Goal: Task Accomplishment & Management: Complete application form

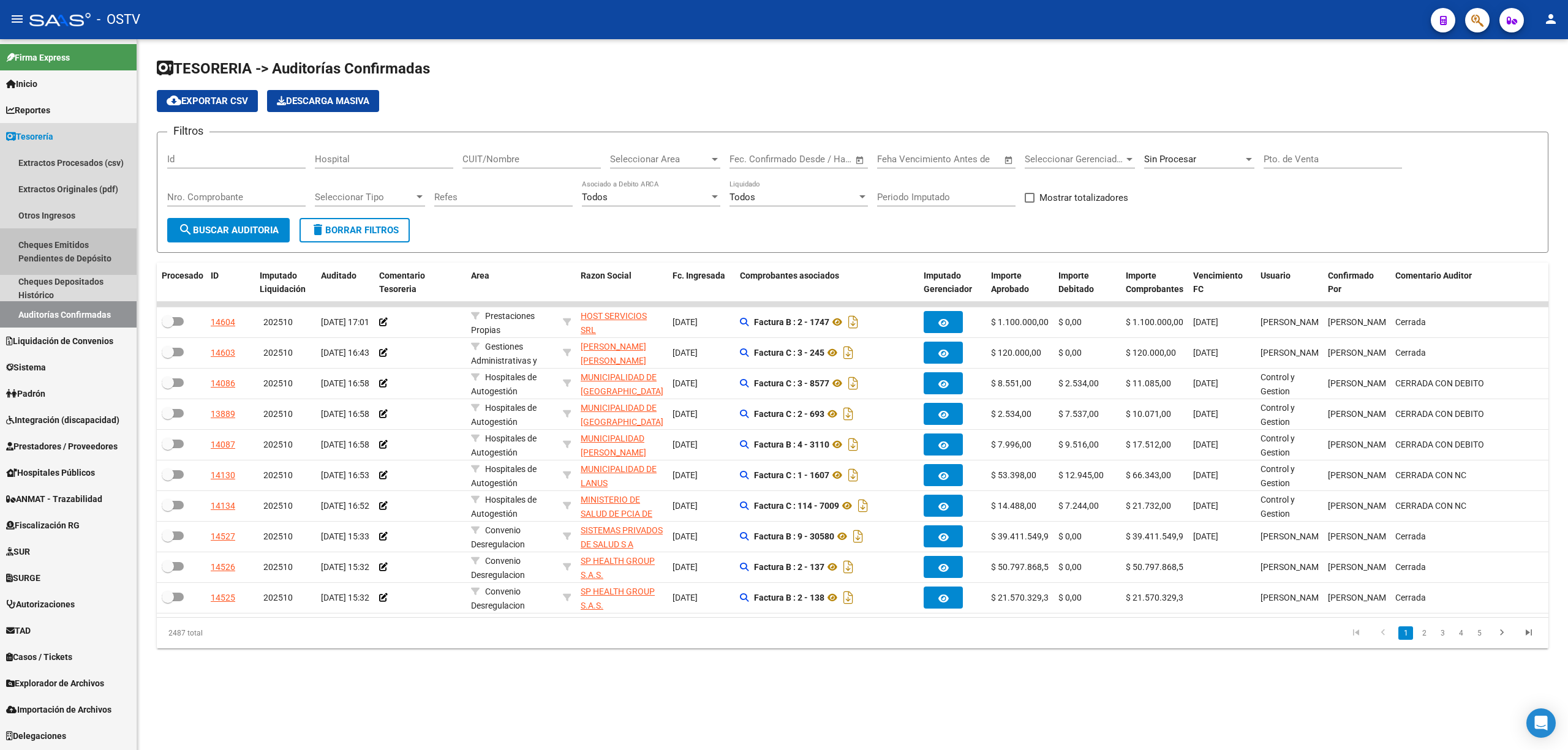
click at [49, 243] on link "Cheques Emitidos Pendientes de Depósito" at bounding box center [68, 252] width 136 height 47
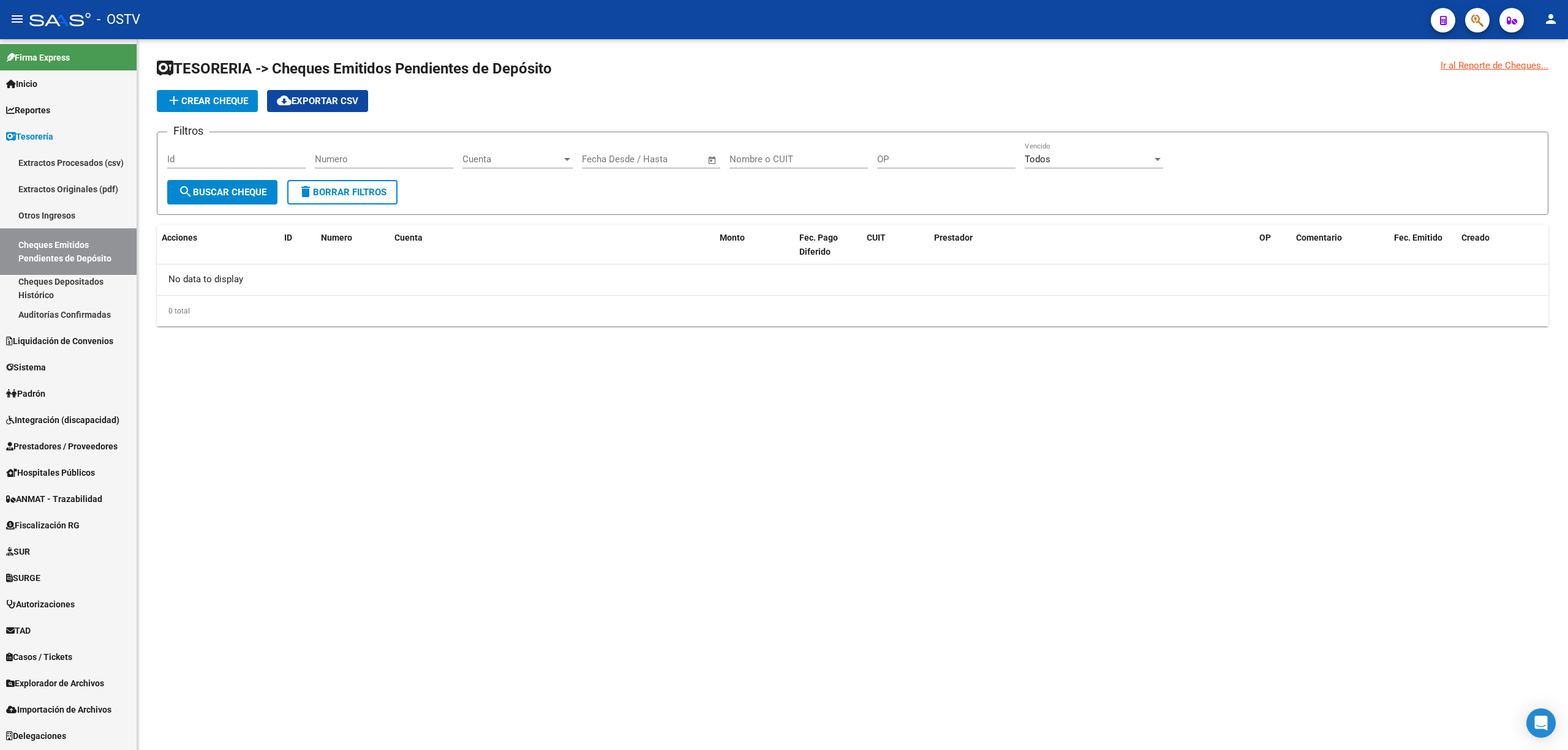
click at [219, 101] on span "add Crear Cheque" at bounding box center [207, 101] width 82 height 11
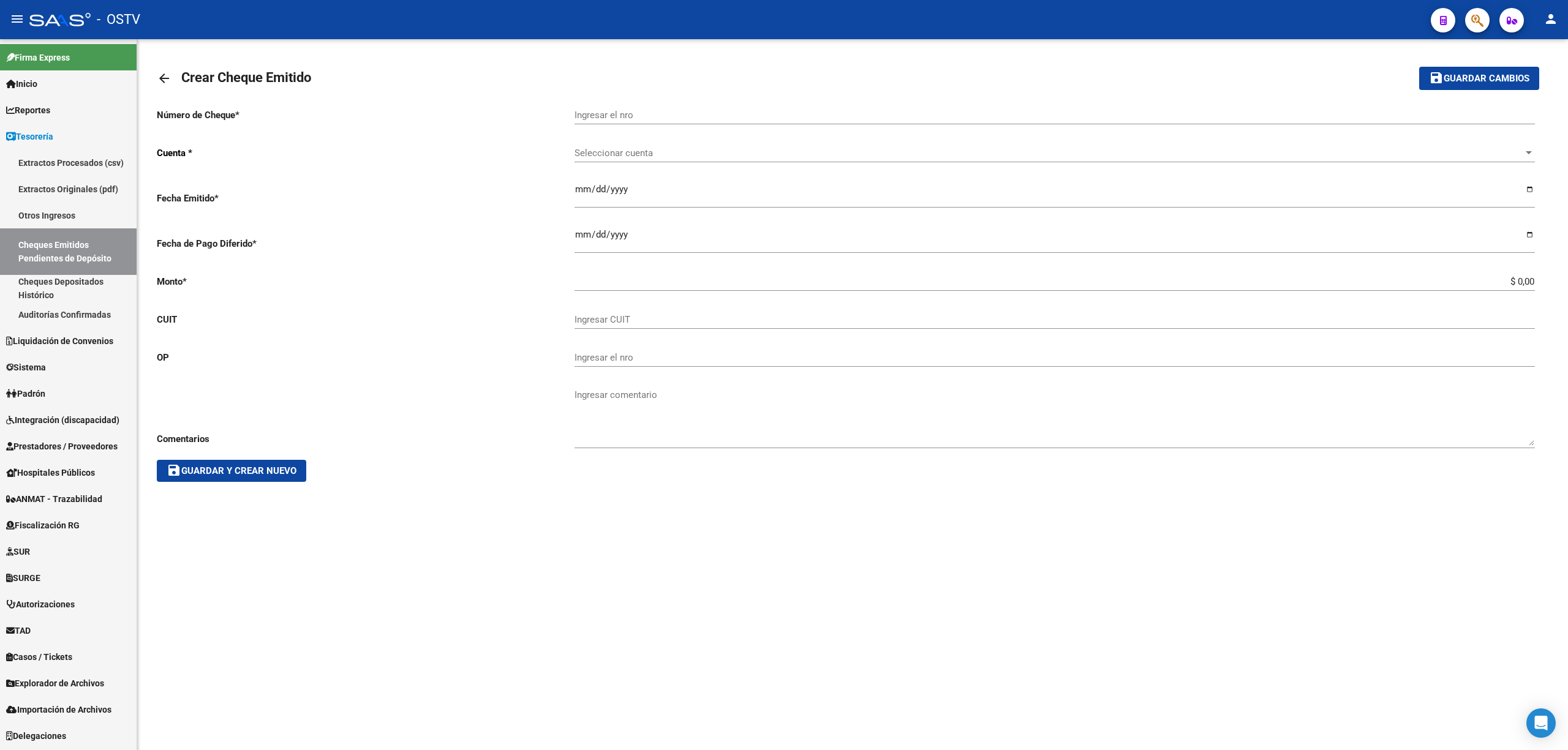
click at [638, 111] on input "Ingresar el nro" at bounding box center [1055, 115] width 960 height 11
type input "21044565"
click at [669, 156] on span "Seleccionar cuenta" at bounding box center [1049, 153] width 949 height 11
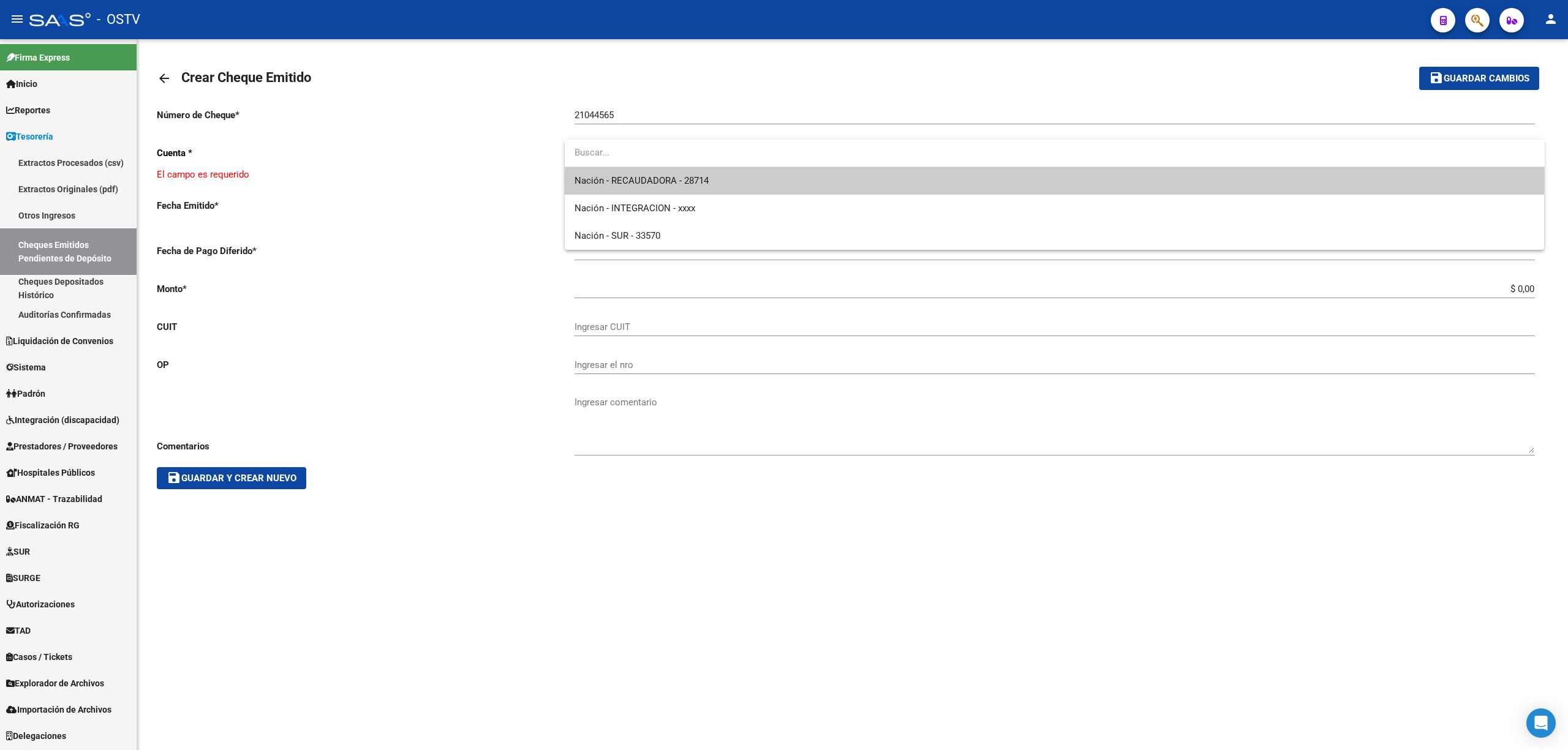
click at [661, 186] on span "Nación - RECAUDADORA - 28714" at bounding box center [1055, 181] width 960 height 27
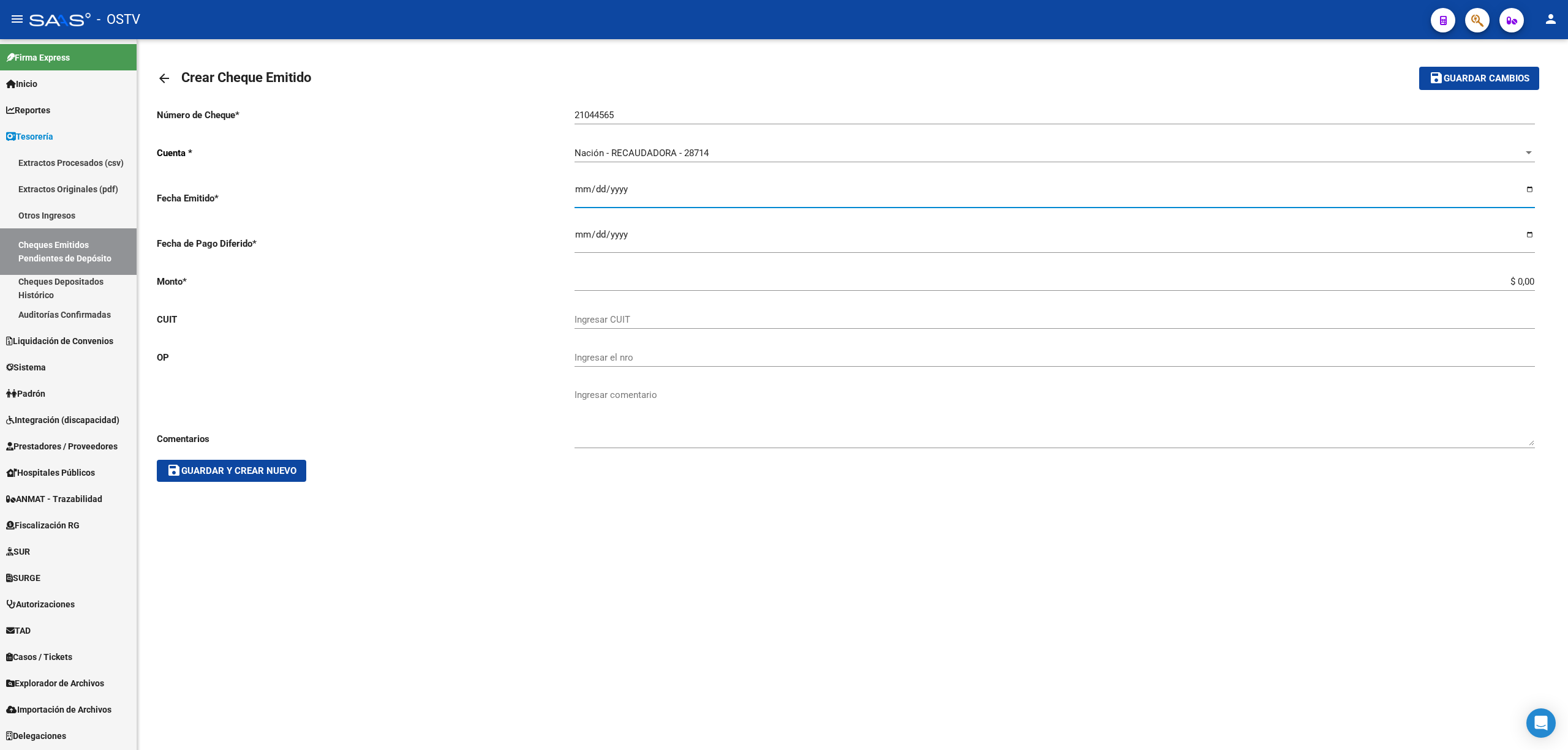
click at [632, 194] on input "Ingresar la fecha" at bounding box center [1055, 194] width 960 height 20
click at [1532, 189] on input "Ingresar la fecha" at bounding box center [1055, 194] width 960 height 20
type input "[DATE]"
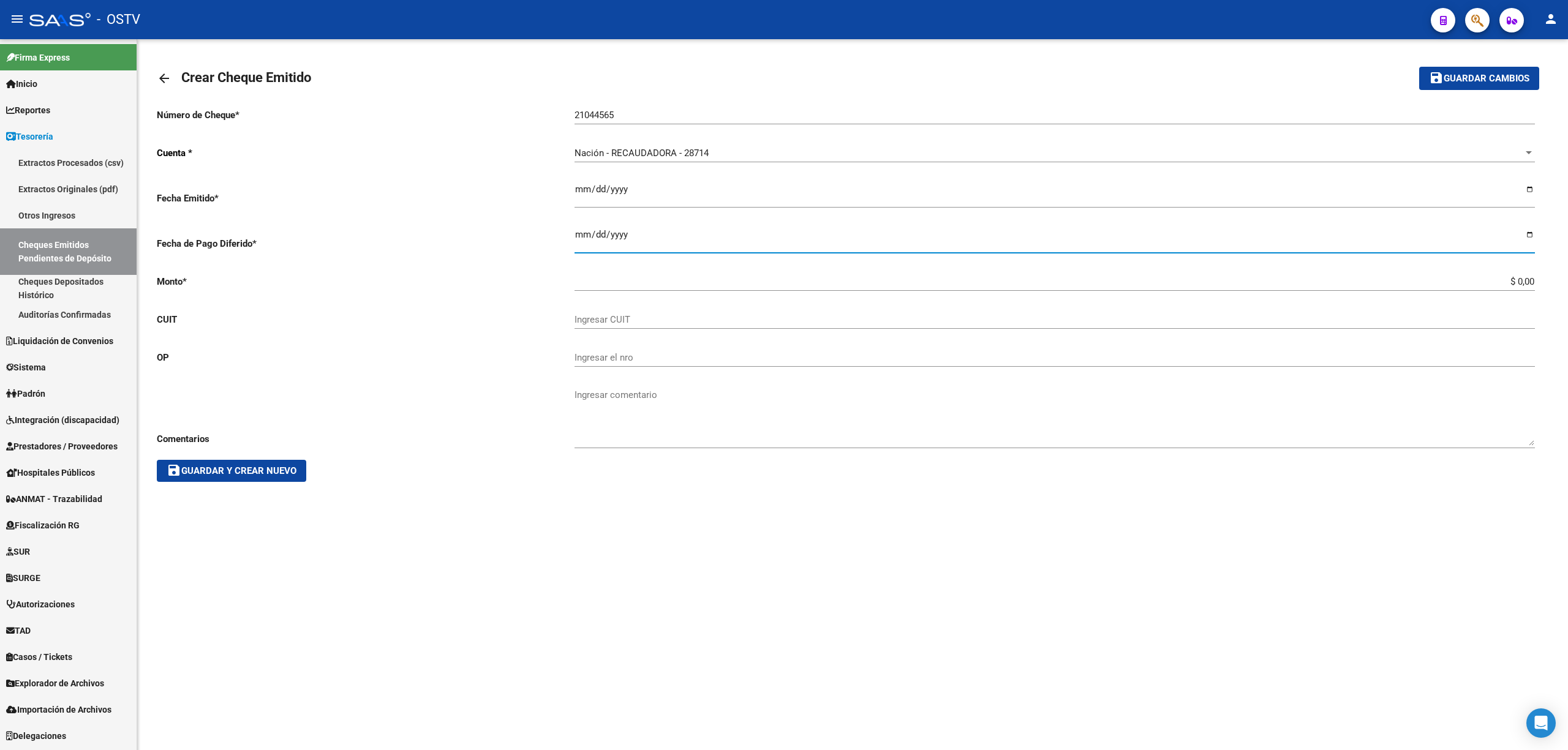
click at [1532, 231] on input "Ingresar la fecha" at bounding box center [1055, 239] width 960 height 20
type input "[DATE]"
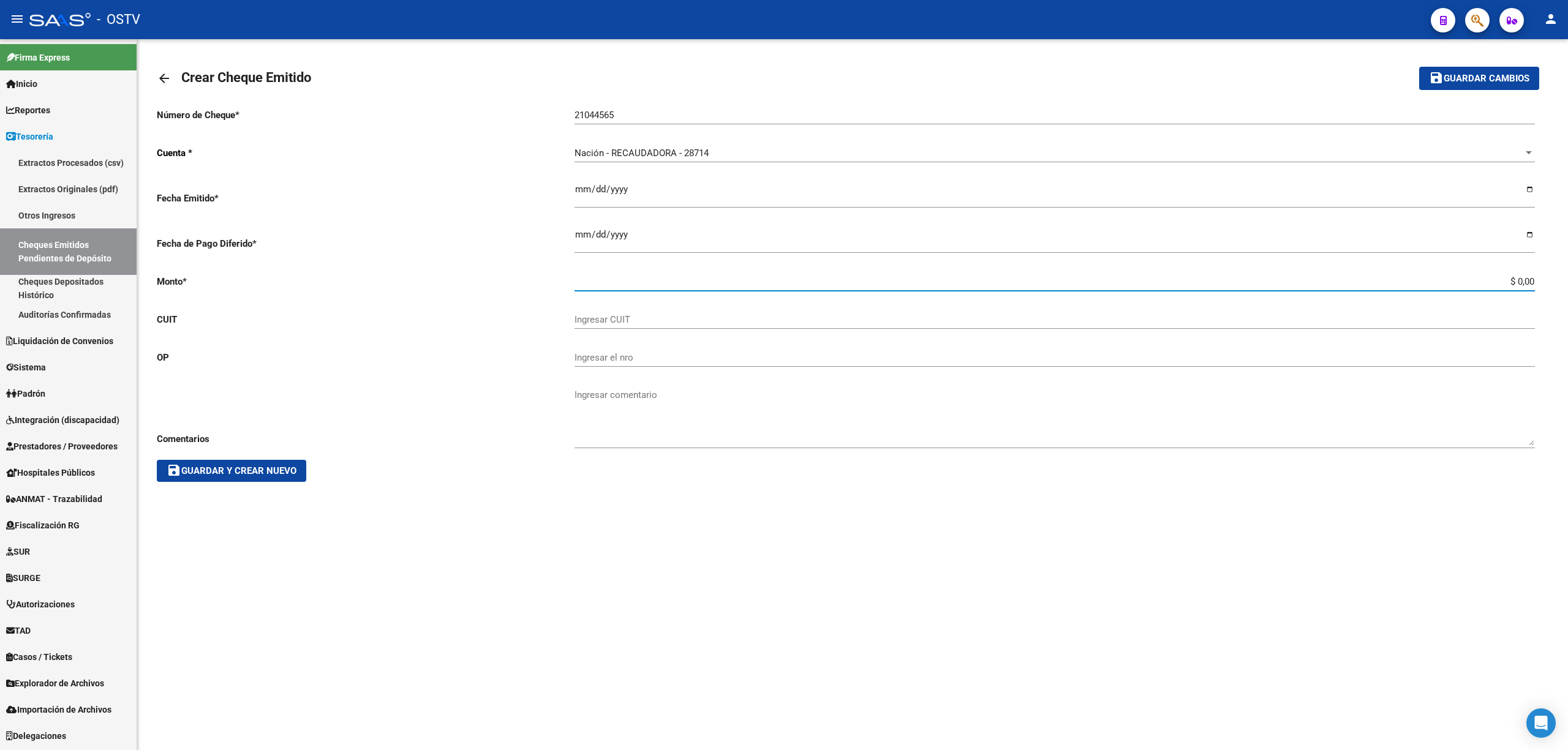
click at [1512, 284] on input "$ 0,00" at bounding box center [1055, 282] width 960 height 11
drag, startPoint x: 1512, startPoint y: 284, endPoint x: 1567, endPoint y: 269, distance: 57.0
click at [1567, 269] on div "arrow_back Crear Cheque Emitido save Guardar cambios Número de Cheque * 2104456…" at bounding box center [853, 275] width 1431 height 472
paste input "30695504051"
click at [618, 280] on input "$ 306.955.040.515.487.488,00" at bounding box center [1055, 282] width 960 height 11
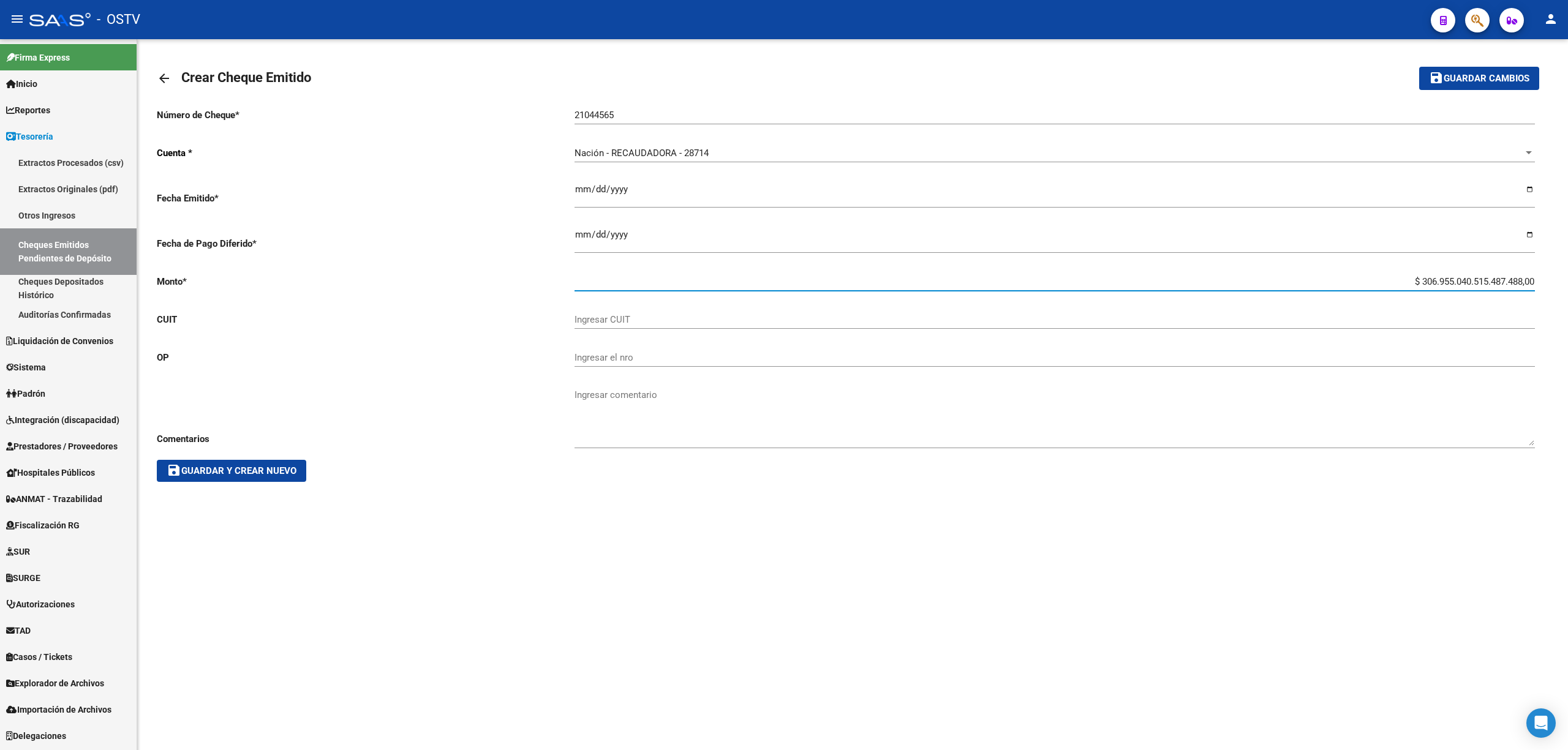
paste input "30695504051"
type input "$ 0,00"
click at [611, 319] on input "Ingresar CUIT" at bounding box center [1055, 319] width 960 height 11
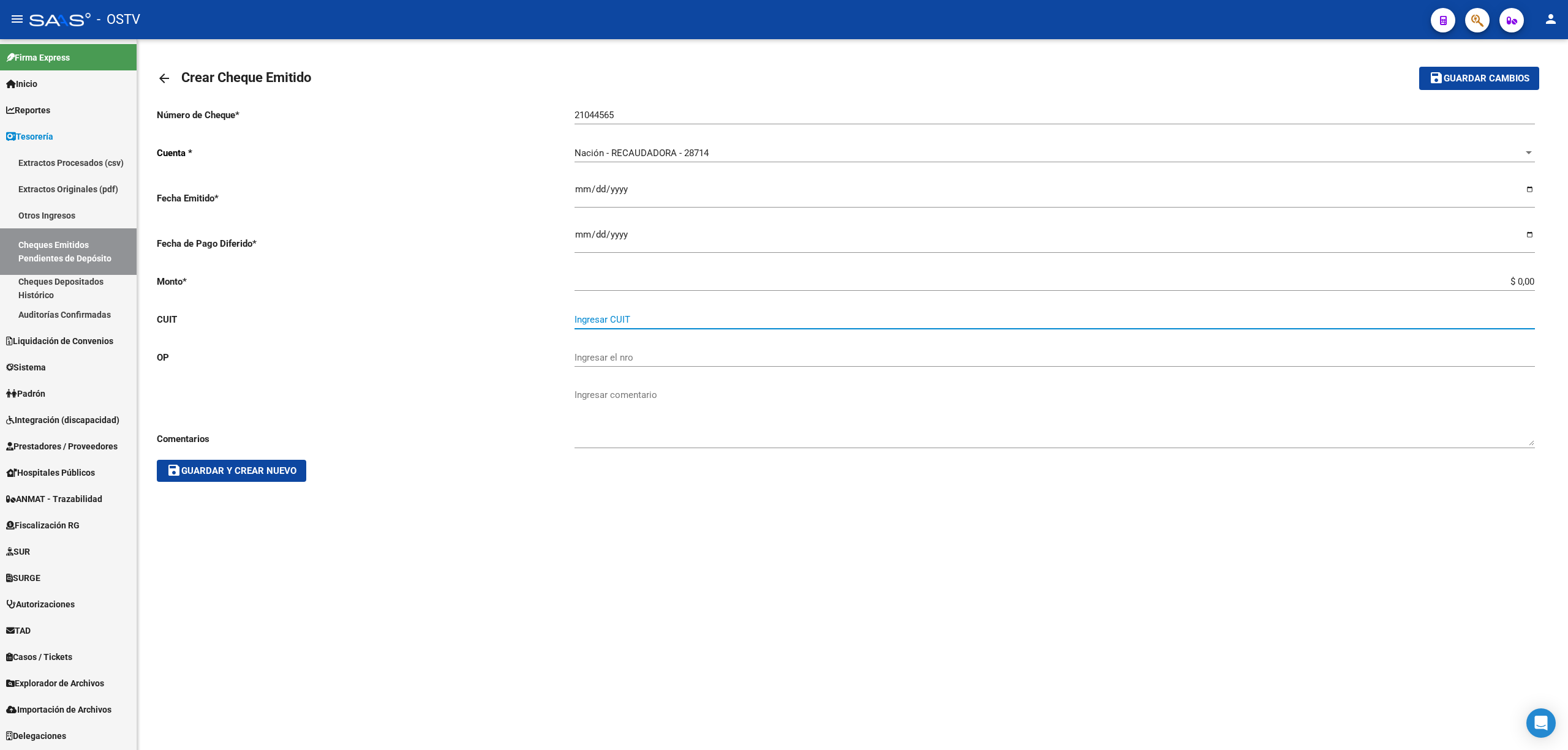
paste input "30-69550405-1"
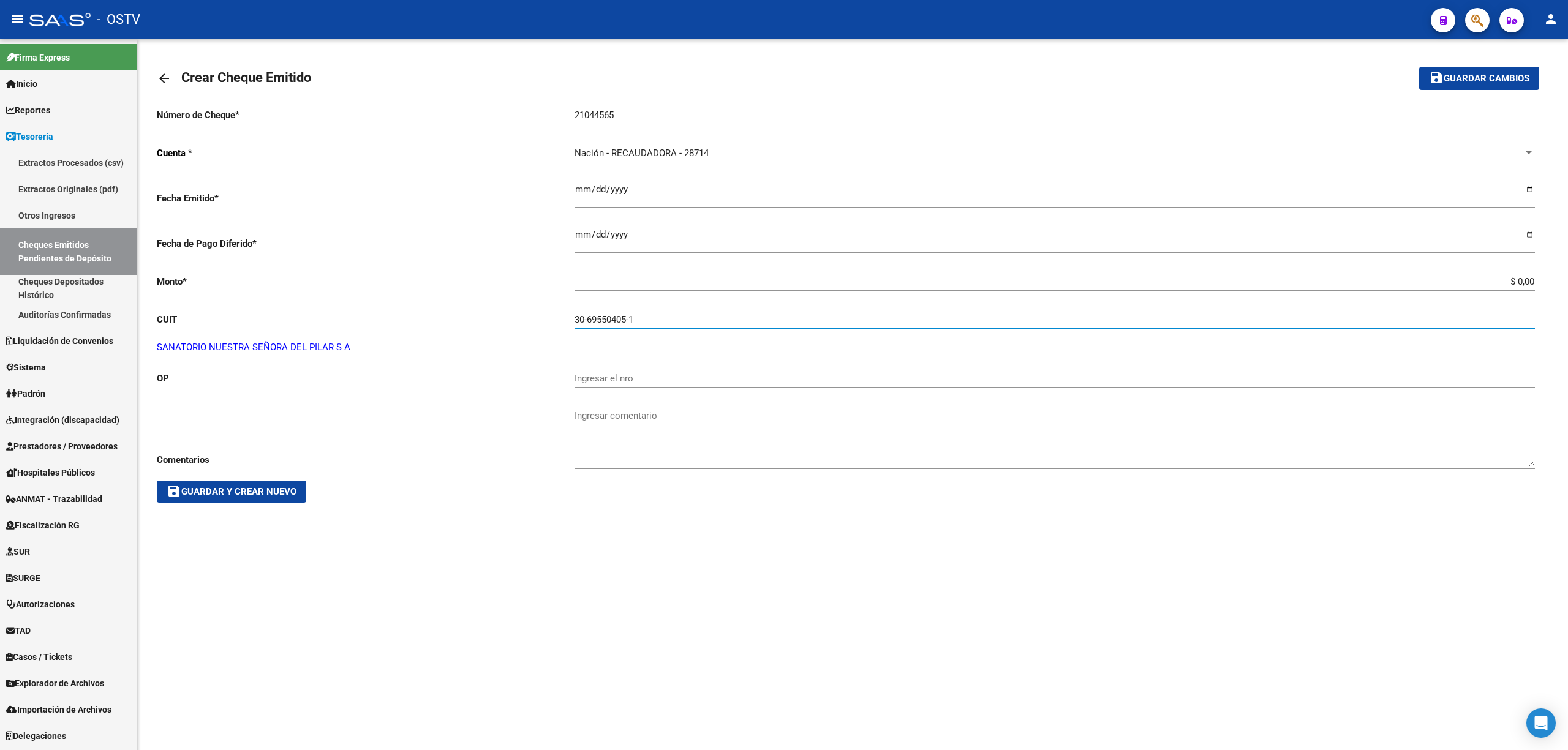
type input "30-69550405-1"
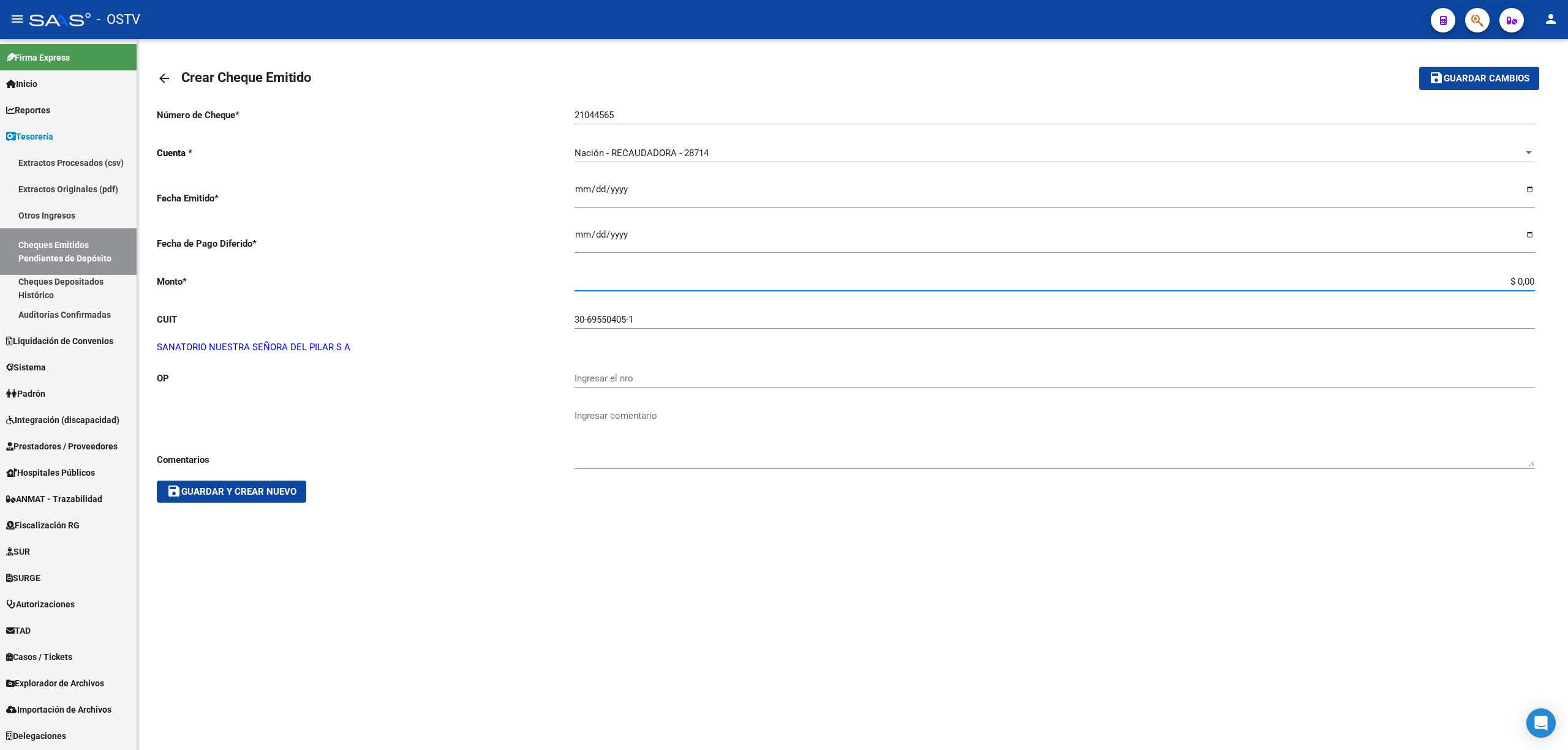
drag, startPoint x: 1482, startPoint y: 280, endPoint x: 1567, endPoint y: 280, distance: 85.0
click at [1567, 280] on div "arrow_back Crear Cheque Emitido save Guardar cambios Número de Cheque * 2104456…" at bounding box center [853, 285] width 1431 height 493
type input "$ 5.487.500,00"
click at [613, 370] on div "Ingresar el nro" at bounding box center [1055, 374] width 960 height 26
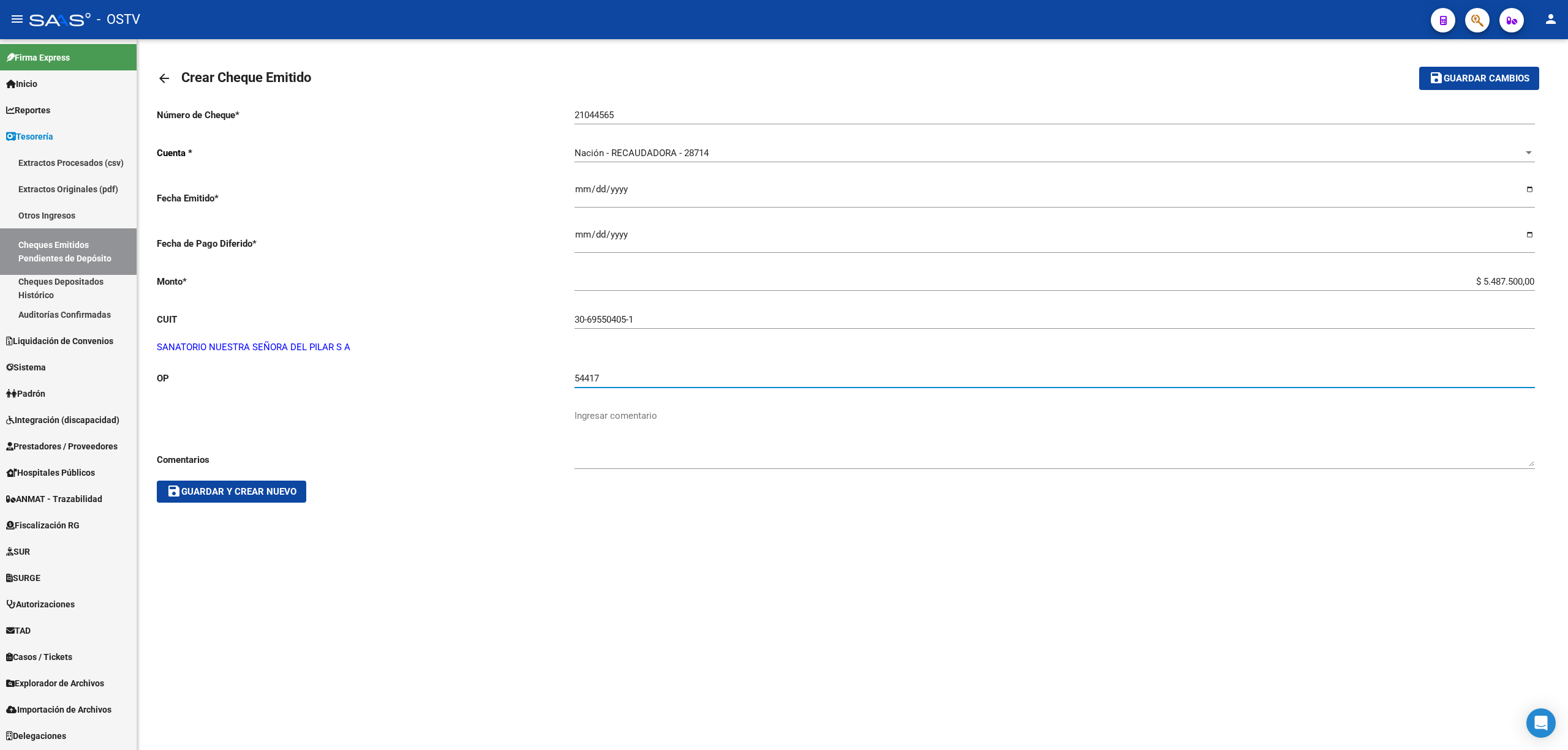
drag, startPoint x: 616, startPoint y: 374, endPoint x: 530, endPoint y: 385, distance: 86.7
click at [533, 384] on app-form-text-field "OP 54417 Ingresar el nro" at bounding box center [846, 378] width 1377 height 11
type input "57417"
click at [232, 491] on span "save Guardar y Crear Nuevo" at bounding box center [231, 492] width 130 height 11
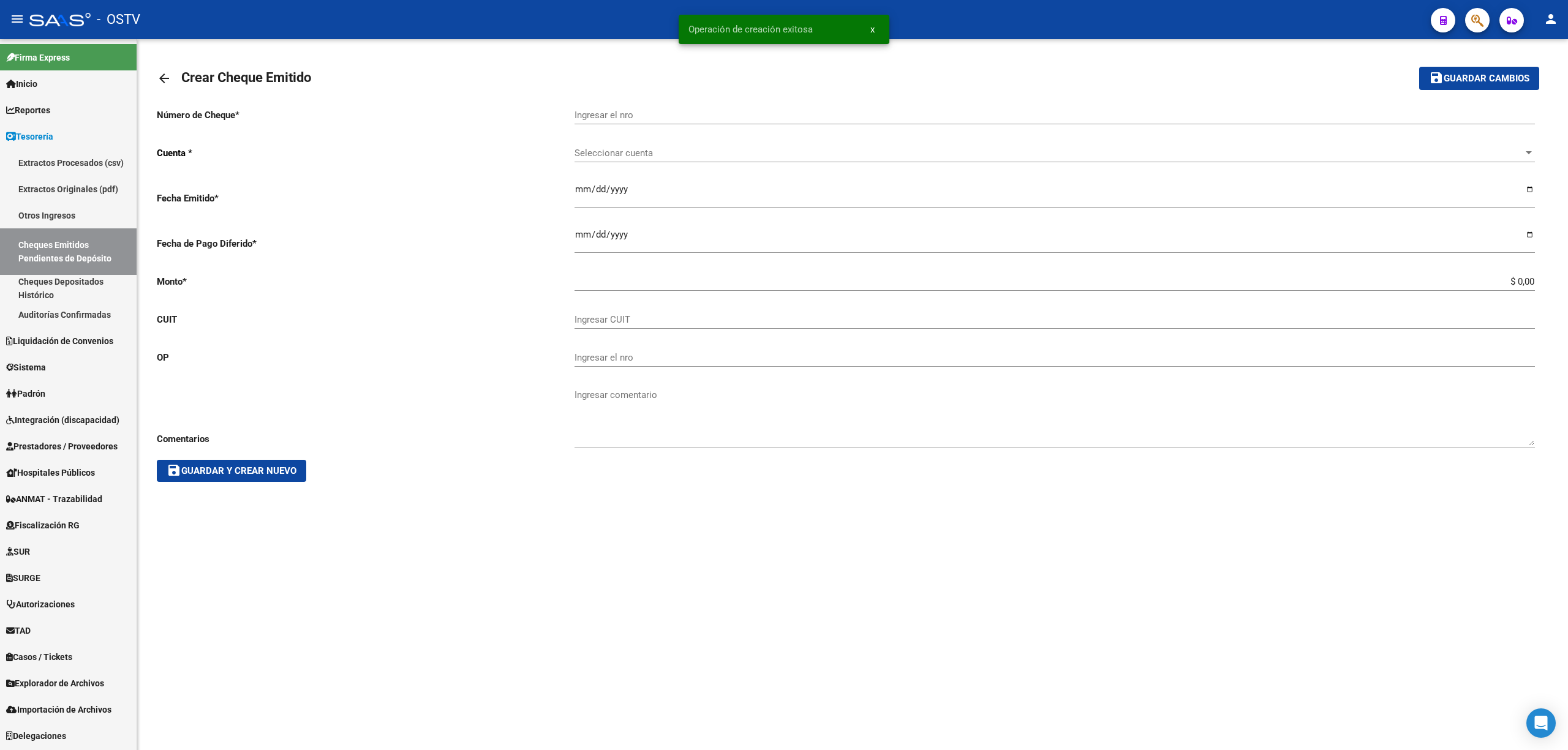
click at [593, 324] on input "Ingresar CUIT" at bounding box center [1055, 319] width 960 height 11
paste input "30-69550405-1"
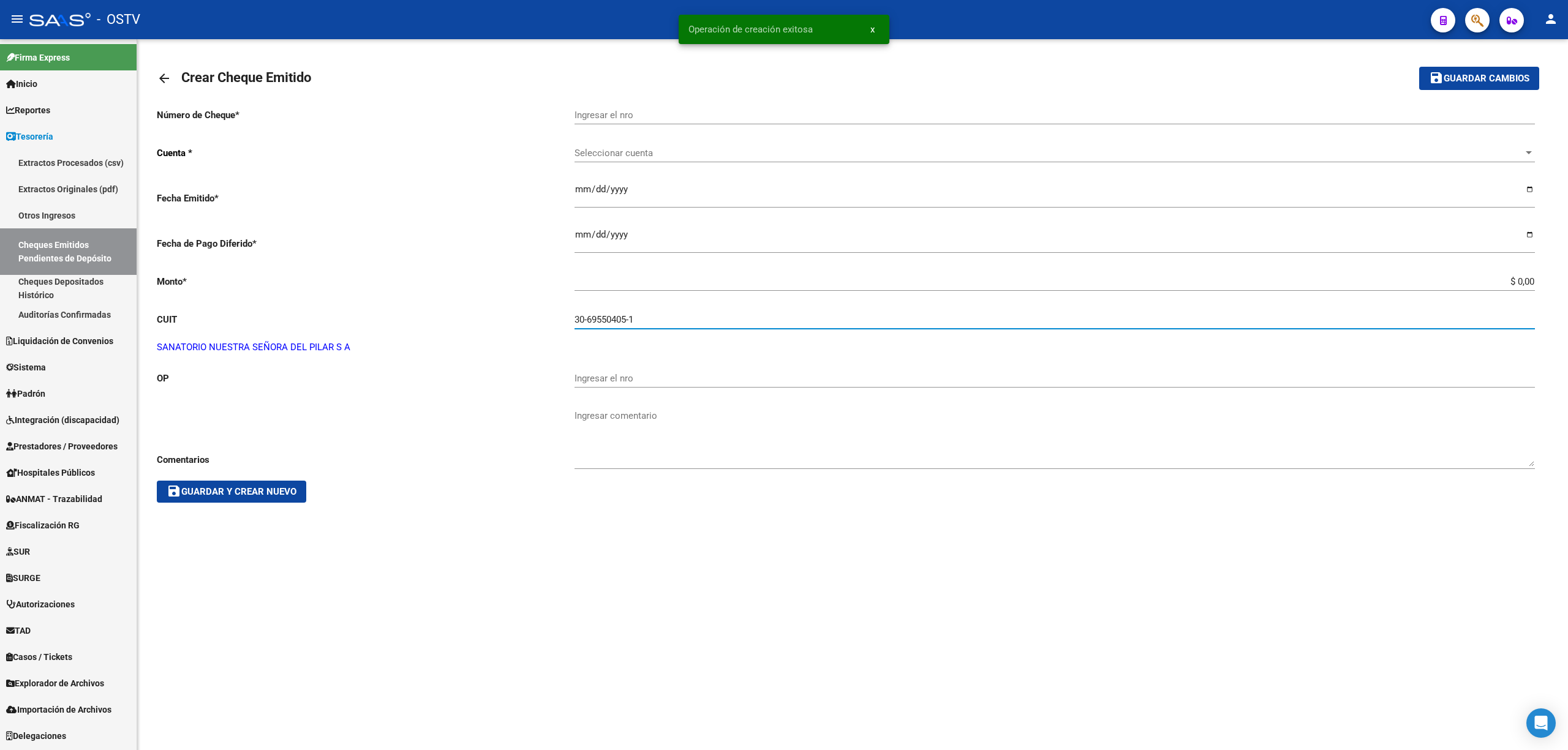
type input "30-69550405-1"
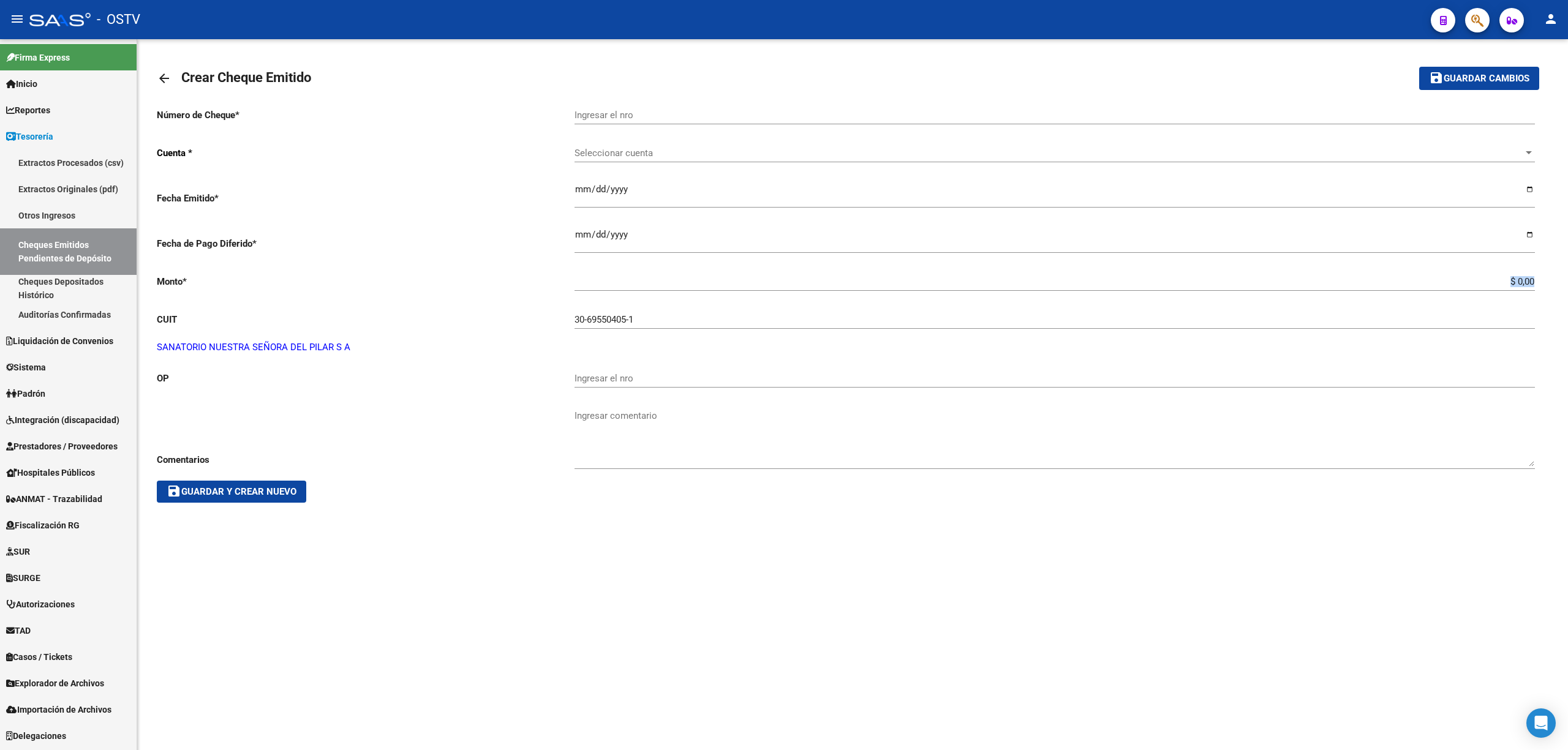
drag, startPoint x: 1453, startPoint y: 274, endPoint x: 1543, endPoint y: 278, distance: 90.1
click at [1543, 278] on div "Número de Cheque * Ingresar el nro Cuenta * Seleccionar cuenta Seleccionar cuen…" at bounding box center [853, 300] width 1392 height 404
click at [1503, 287] on input "$ 0,00" at bounding box center [1055, 282] width 960 height 11
drag, startPoint x: 1503, startPoint y: 287, endPoint x: 1567, endPoint y: 287, distance: 64.0
click at [1567, 287] on div "arrow_back Crear Cheque Emitido save Guardar cambios Número de Cheque * Ingresa…" at bounding box center [853, 285] width 1431 height 493
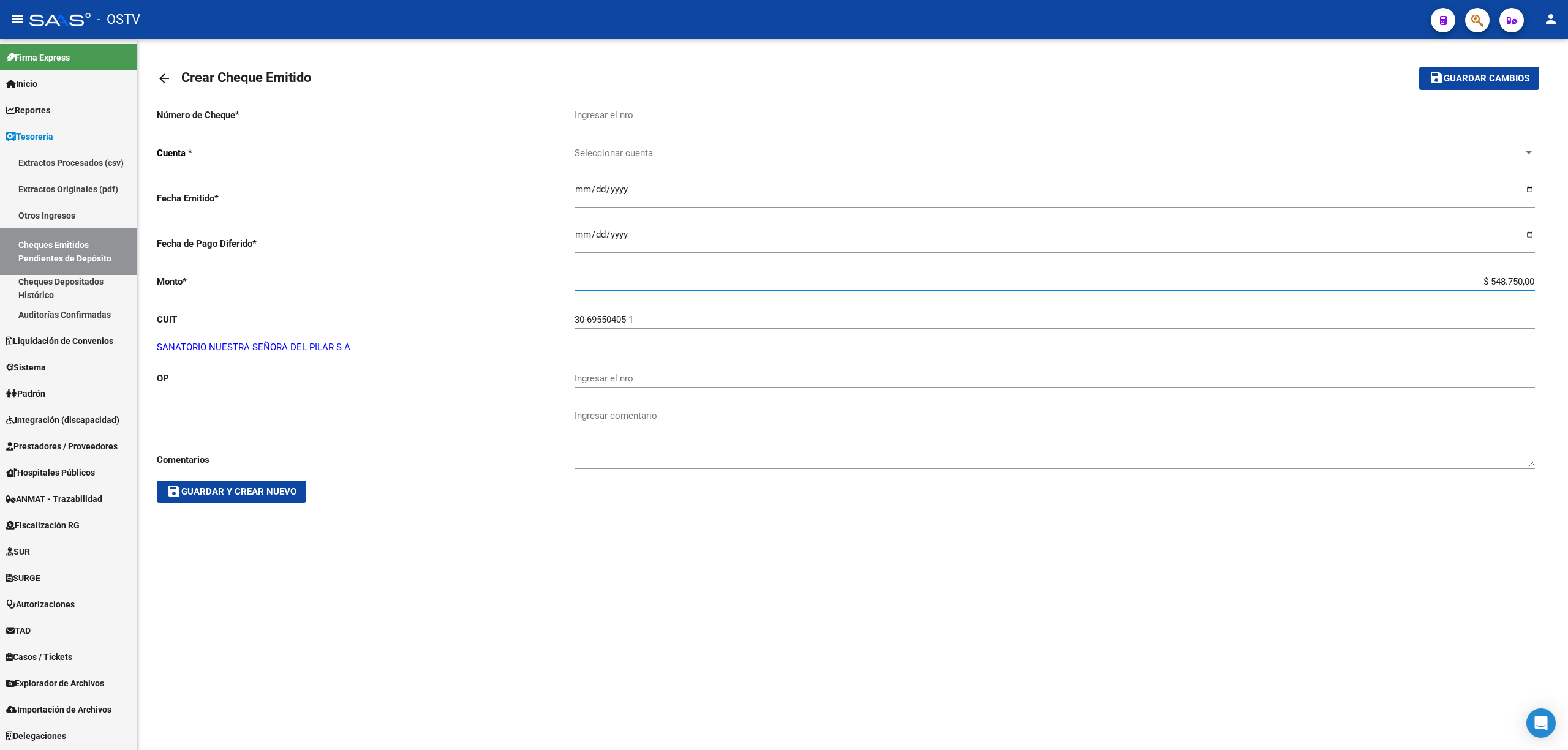
type input "$ 5.487.500,00"
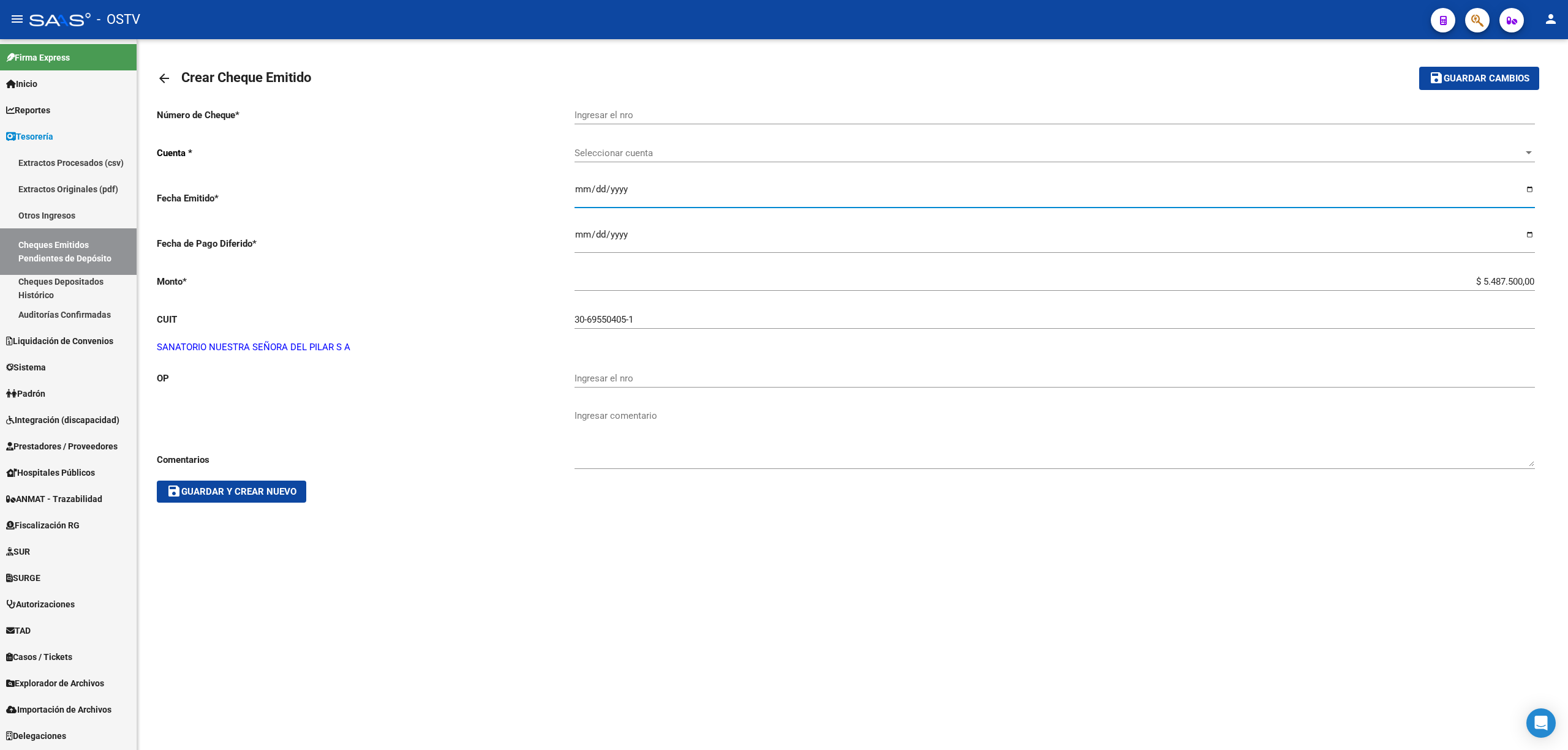
click at [1525, 192] on input "Ingresar la fecha" at bounding box center [1055, 194] width 960 height 20
type input "[DATE]"
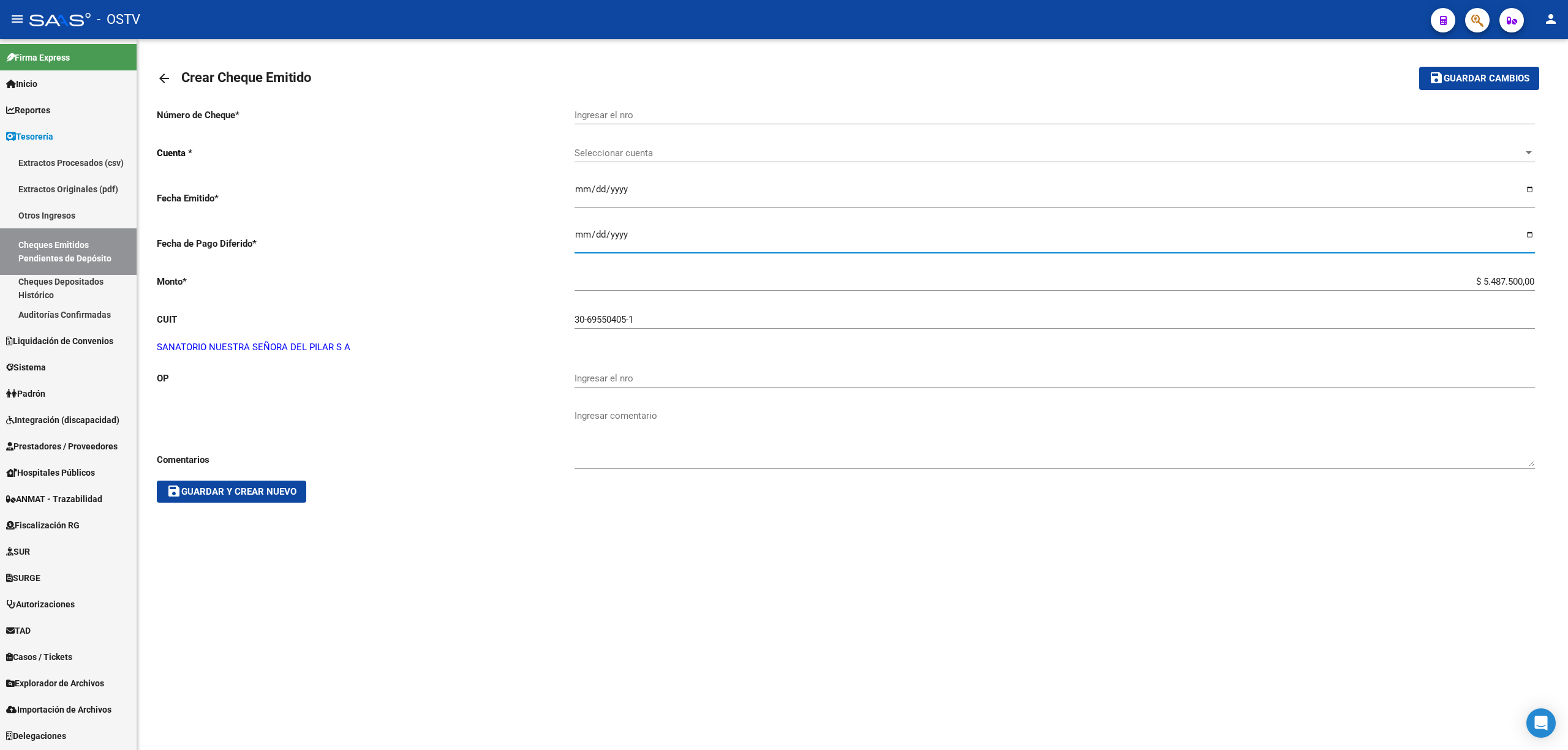
click at [1525, 235] on input "Ingresar la fecha" at bounding box center [1055, 239] width 960 height 20
type input "[DATE]"
click at [604, 149] on span "Seleccionar cuenta" at bounding box center [1049, 153] width 949 height 11
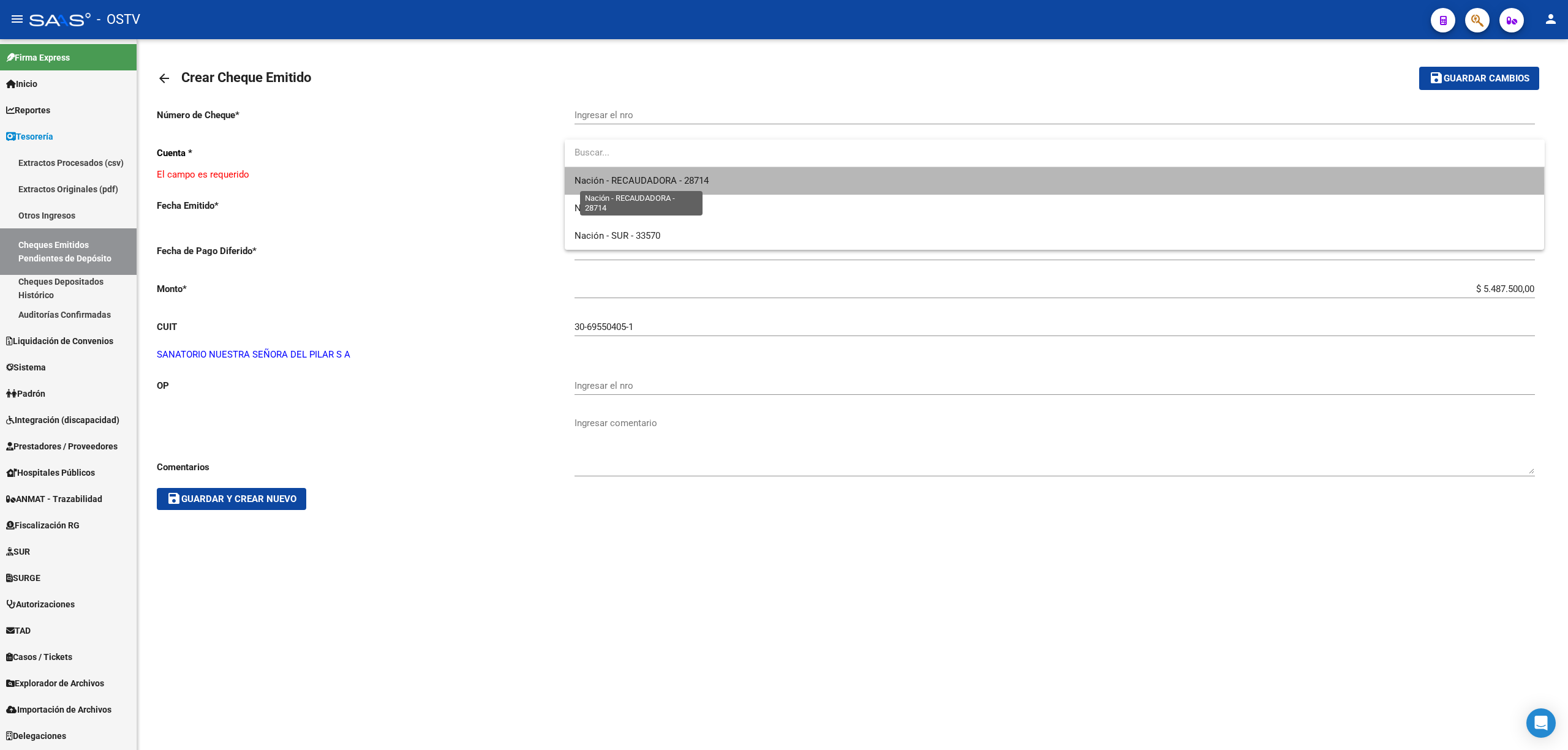
click at [639, 184] on span "Nación - RECAUDADORA - 28714" at bounding box center [642, 180] width 134 height 11
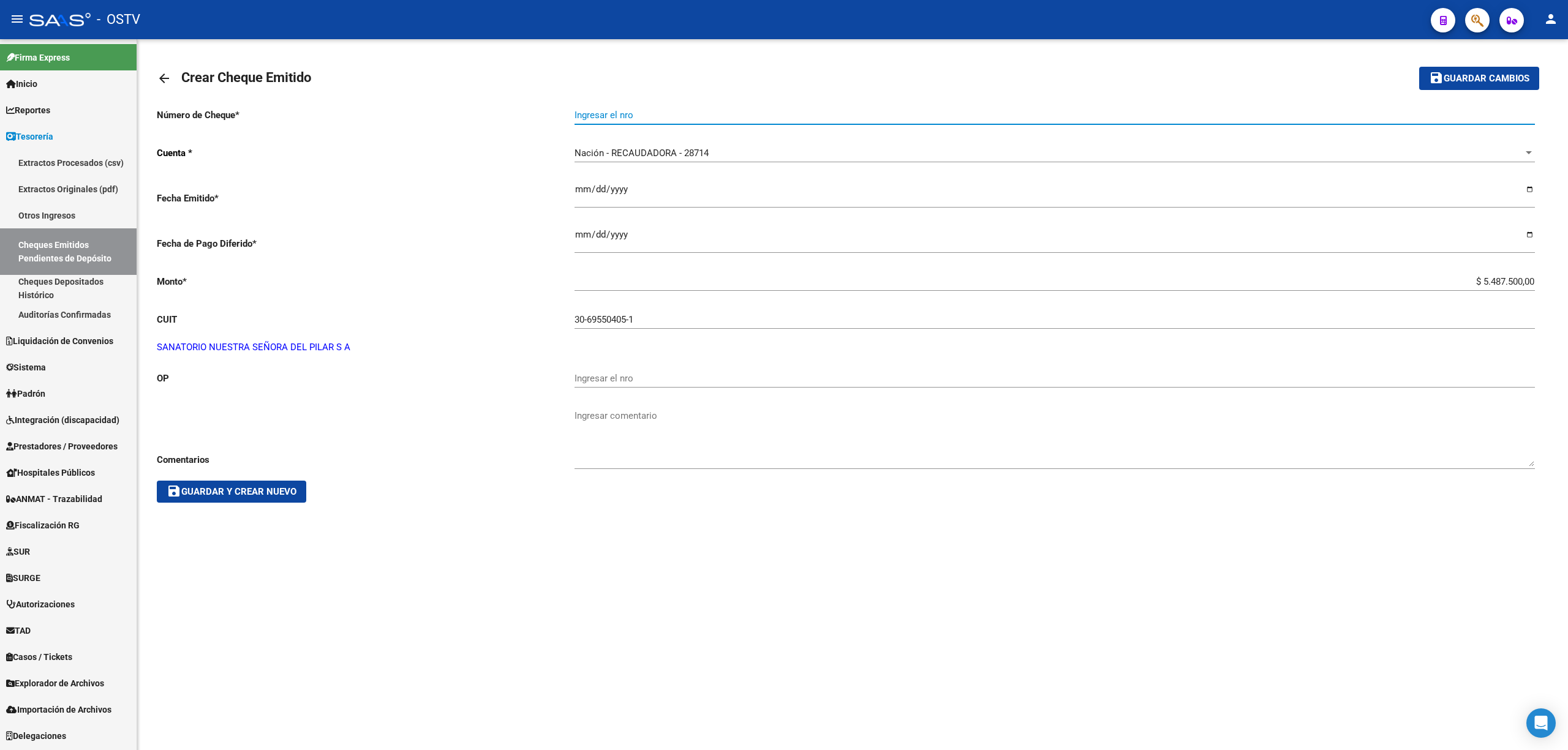
click at [630, 116] on input "Ingresar el nro" at bounding box center [1055, 115] width 960 height 11
type input "2044564"
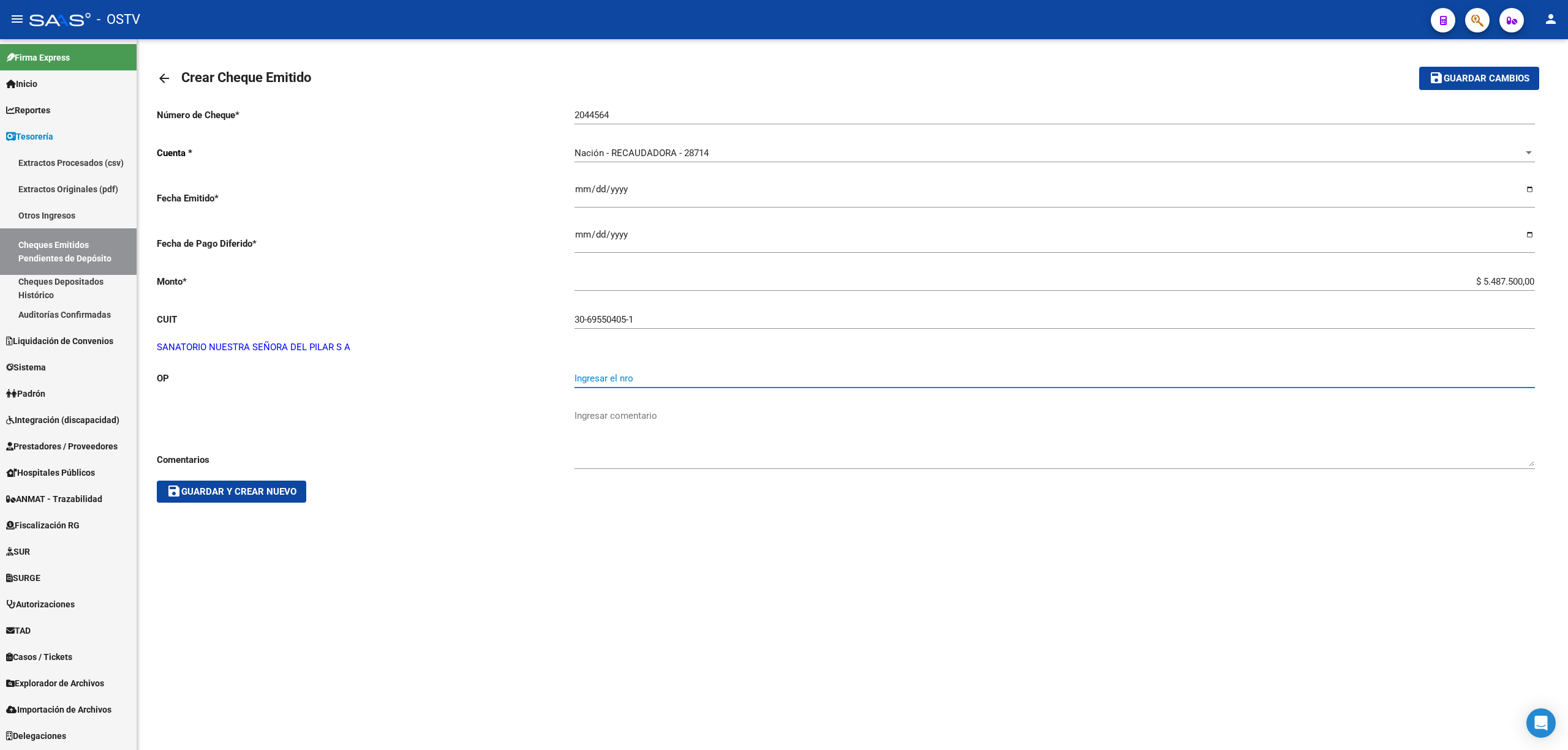
click at [604, 378] on input "Ingresar el nro" at bounding box center [1055, 378] width 960 height 11
click at [618, 375] on input "Ingresar el nro" at bounding box center [1055, 378] width 960 height 11
type input "57416"
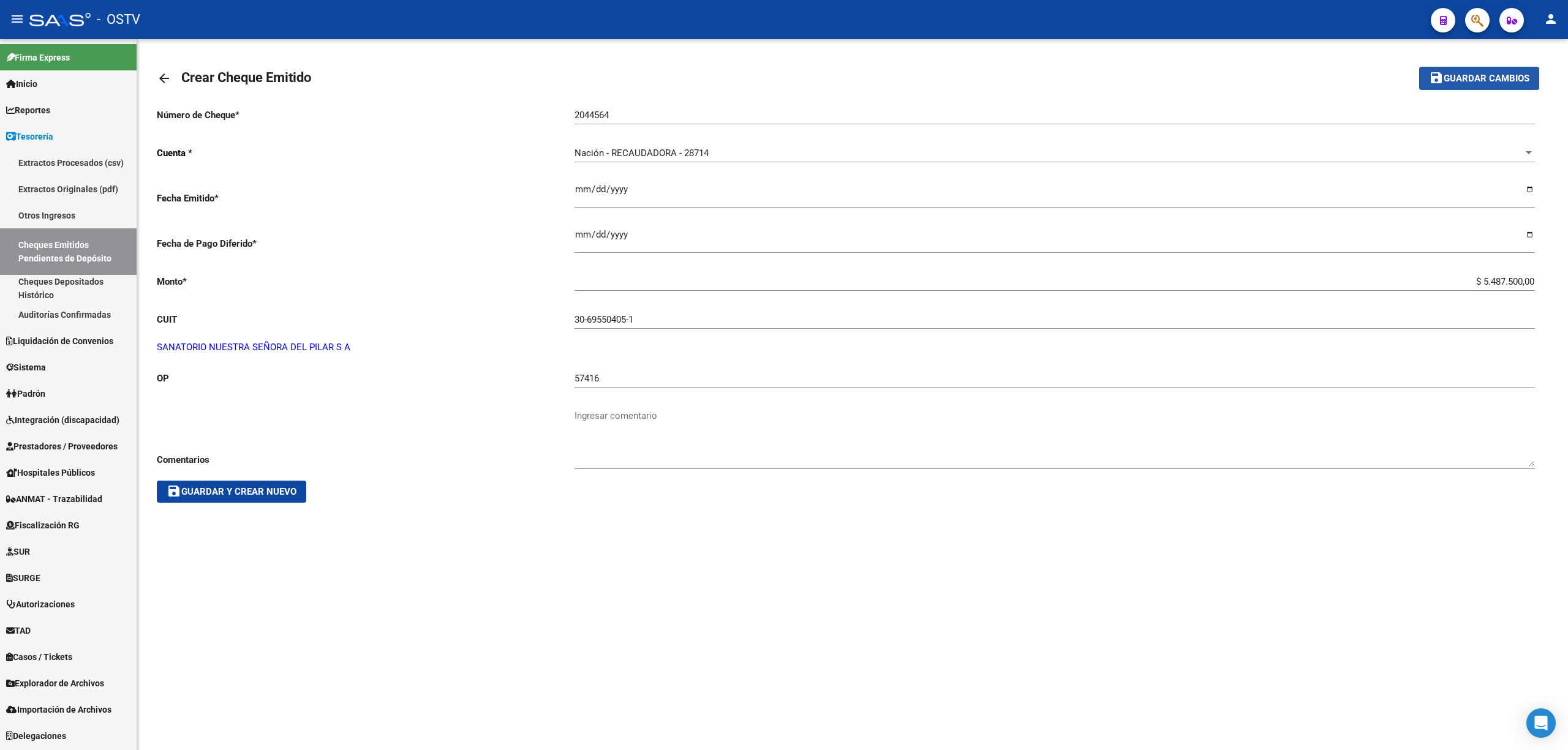
click at [1483, 70] on button "save Guardar cambios" at bounding box center [1479, 77] width 120 height 23
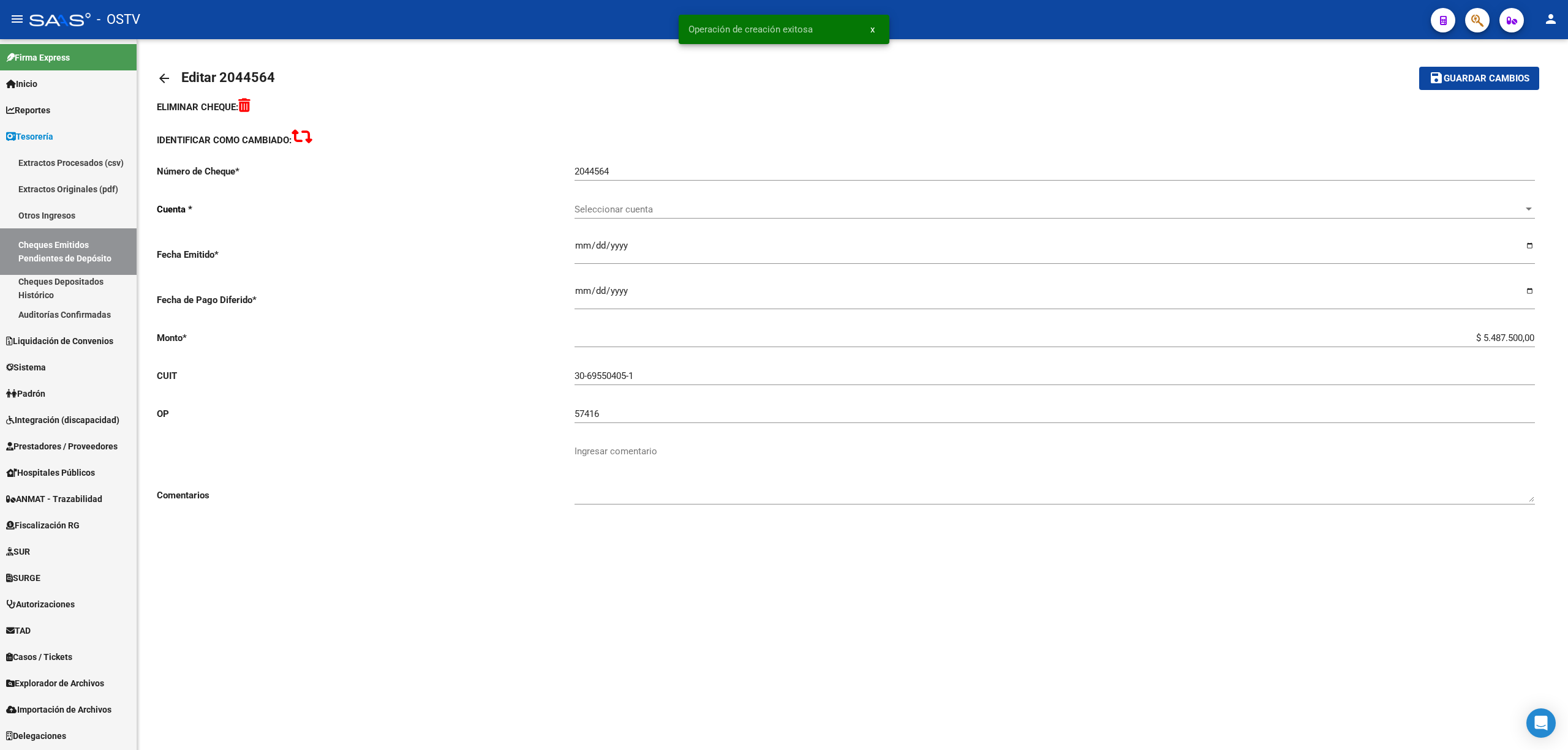
type input "[DATE]"
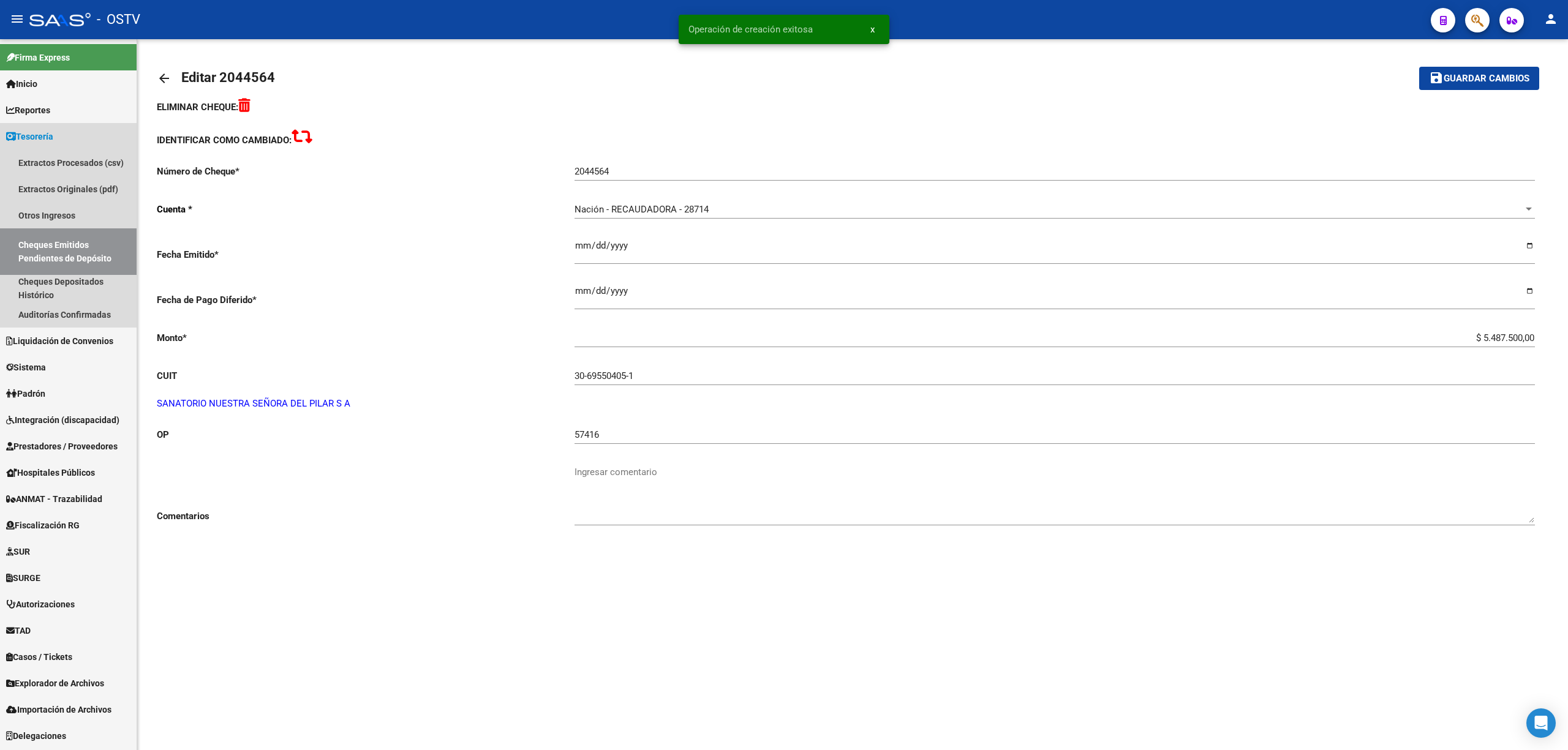
click at [66, 254] on link "Cheques Emitidos Pendientes de Depósito" at bounding box center [68, 252] width 136 height 47
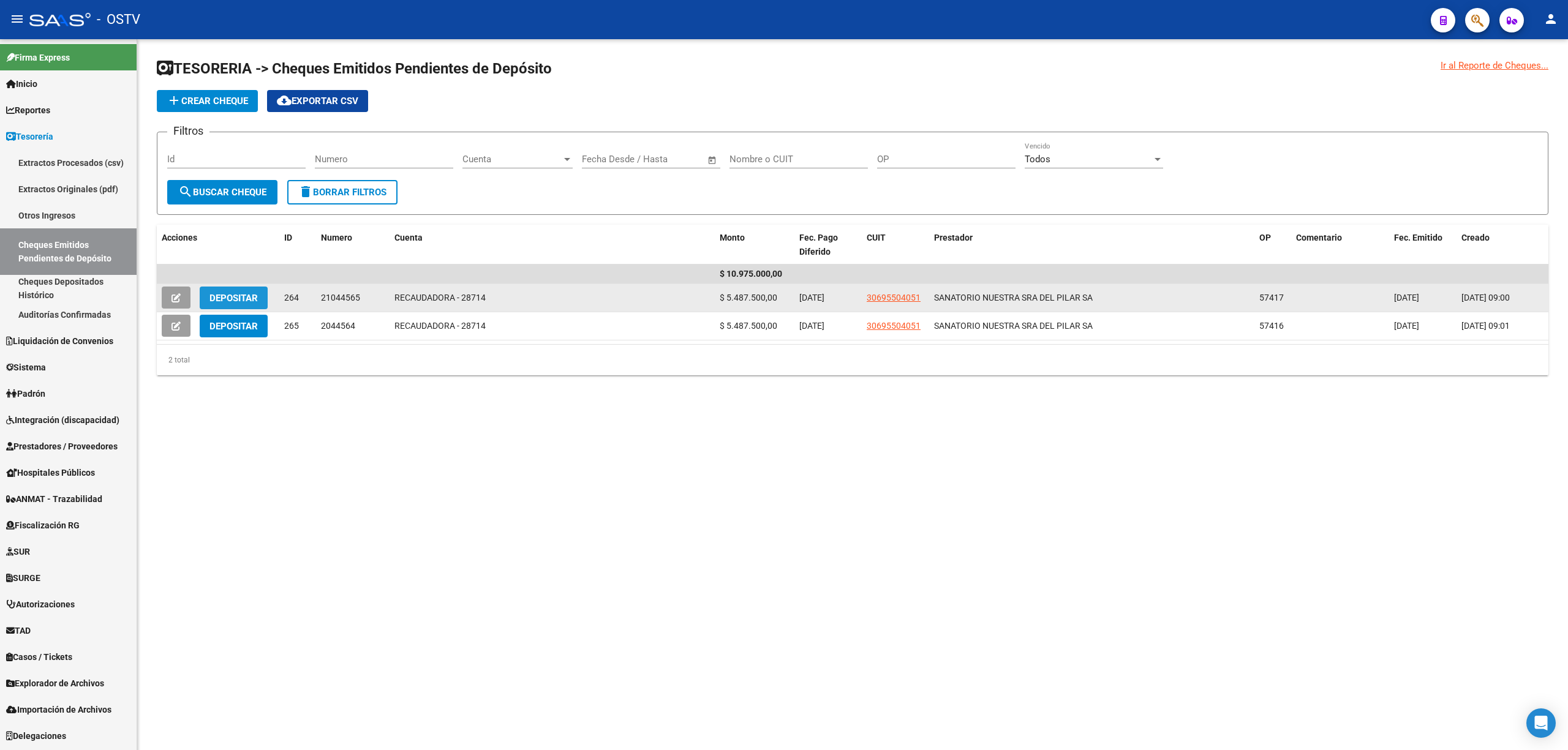
click at [228, 293] on span "Depositar" at bounding box center [233, 298] width 49 height 11
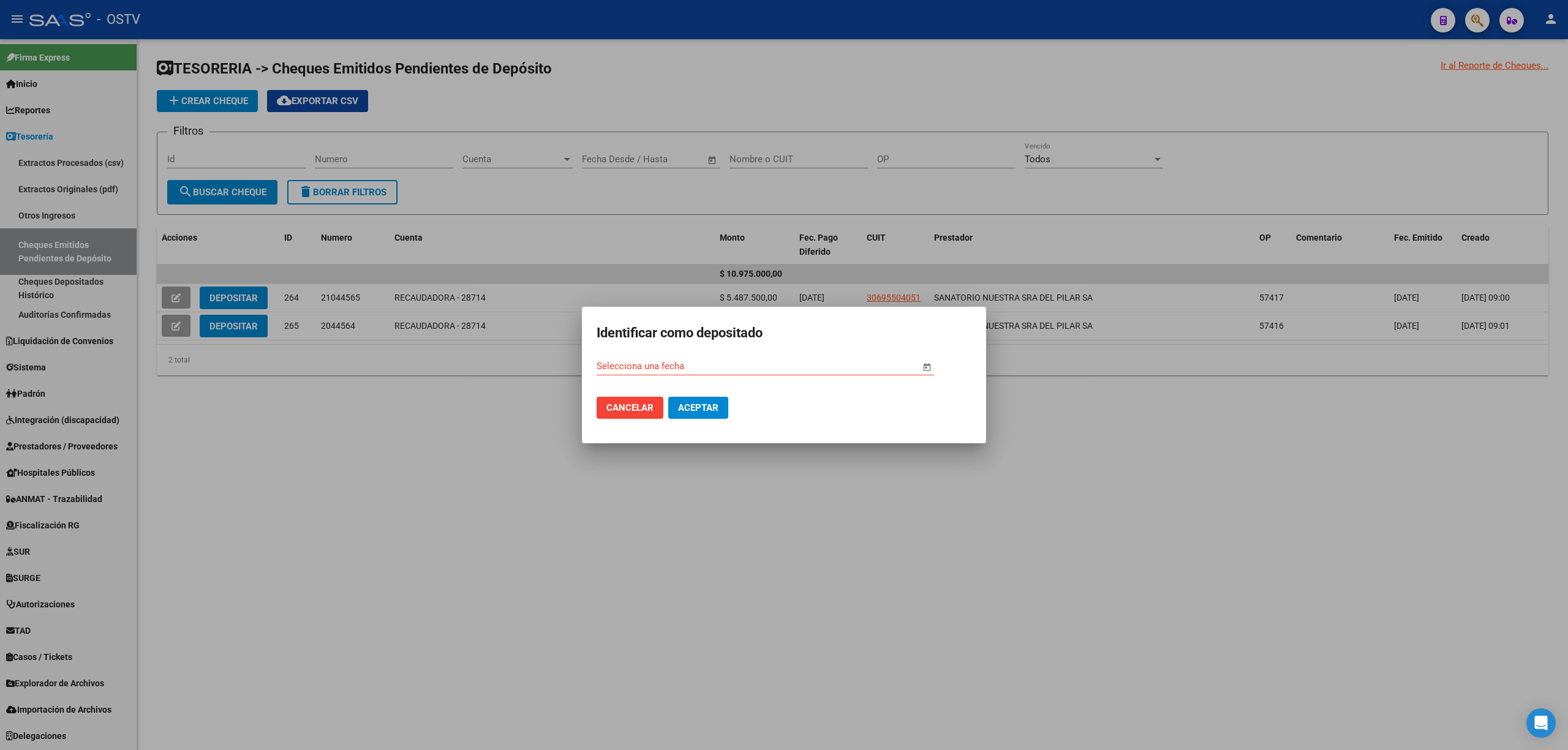
click at [930, 363] on span "Open calendar" at bounding box center [927, 366] width 29 height 29
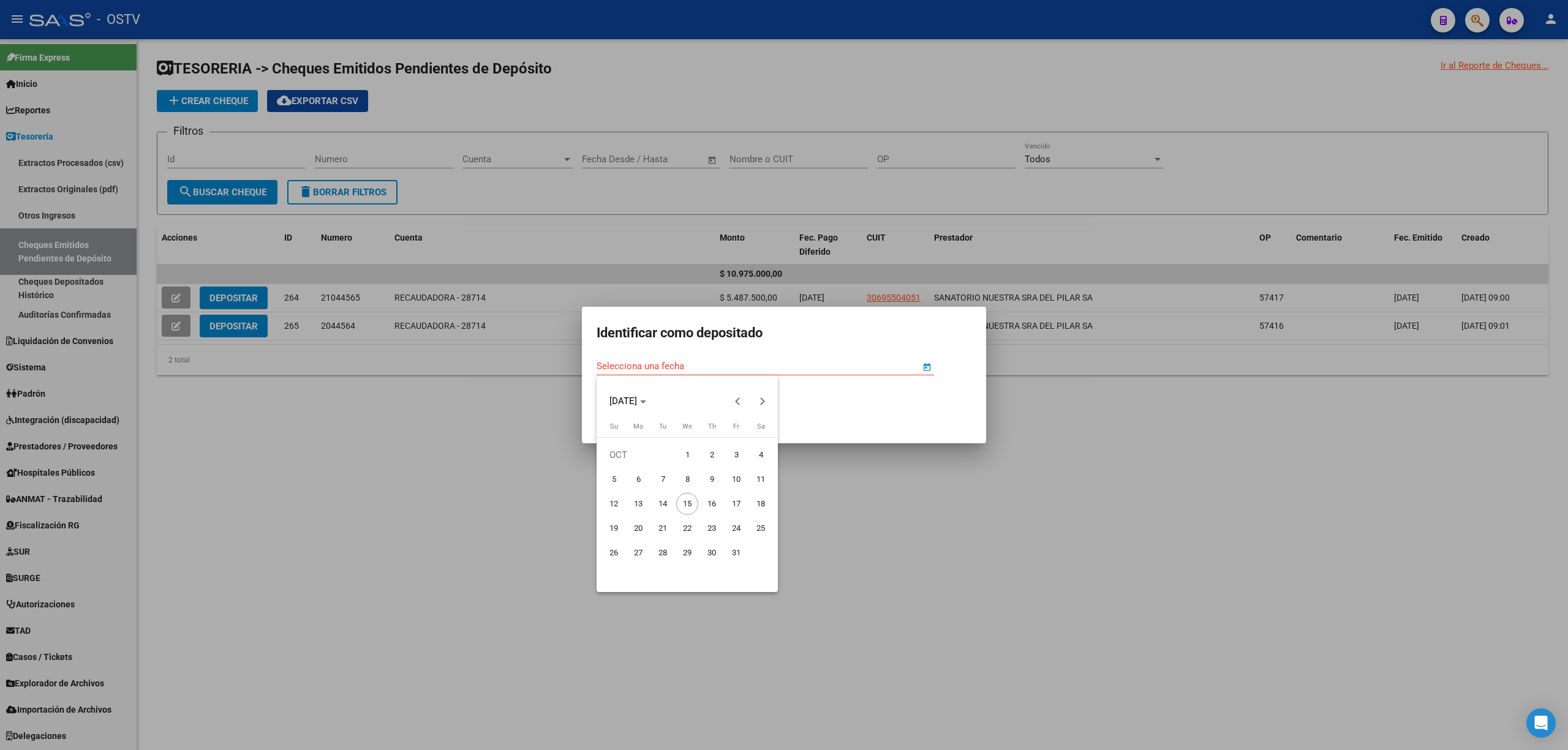
click at [665, 506] on span "14" at bounding box center [663, 504] width 22 height 22
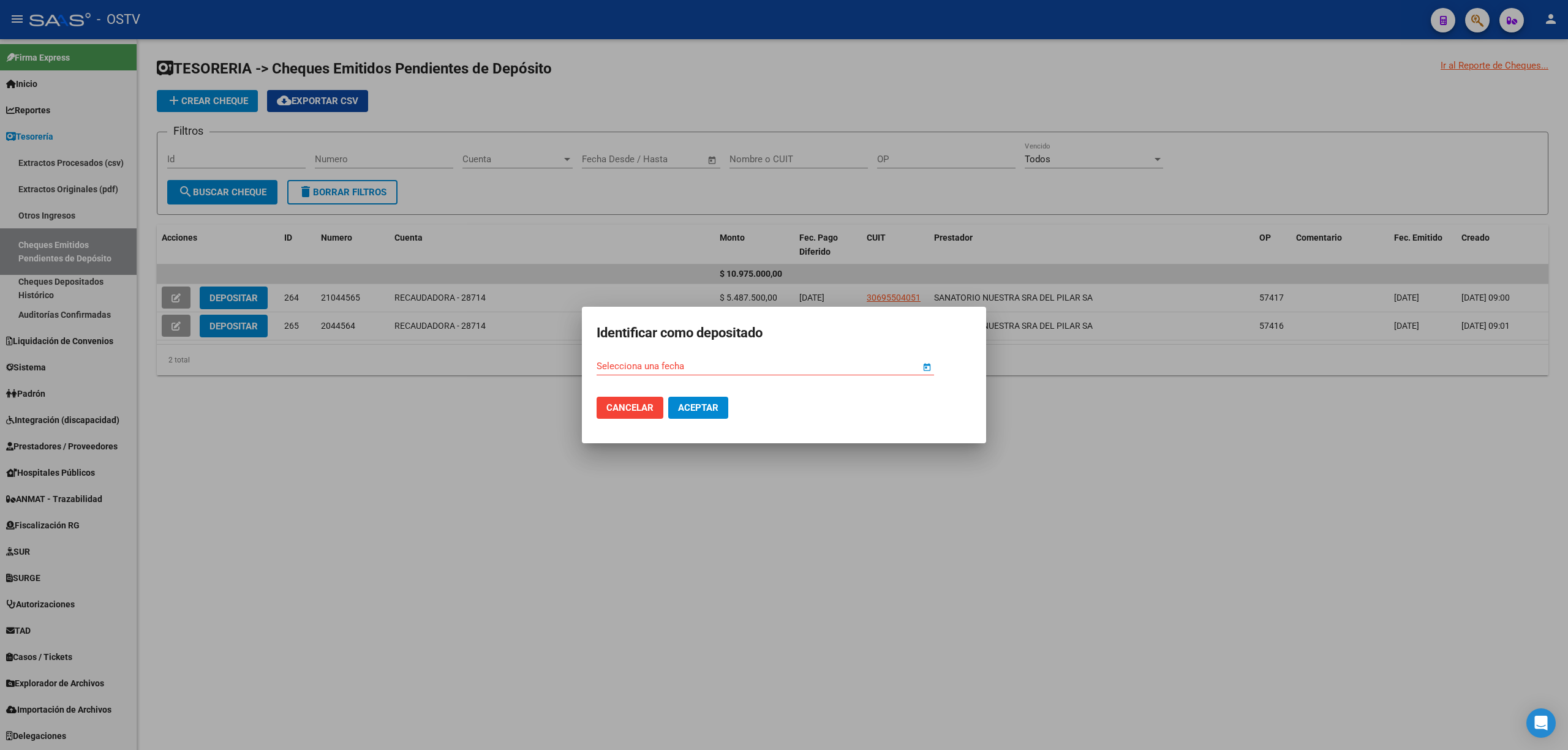
type input "[DATE]"
click at [689, 409] on span "Aceptar" at bounding box center [698, 408] width 40 height 11
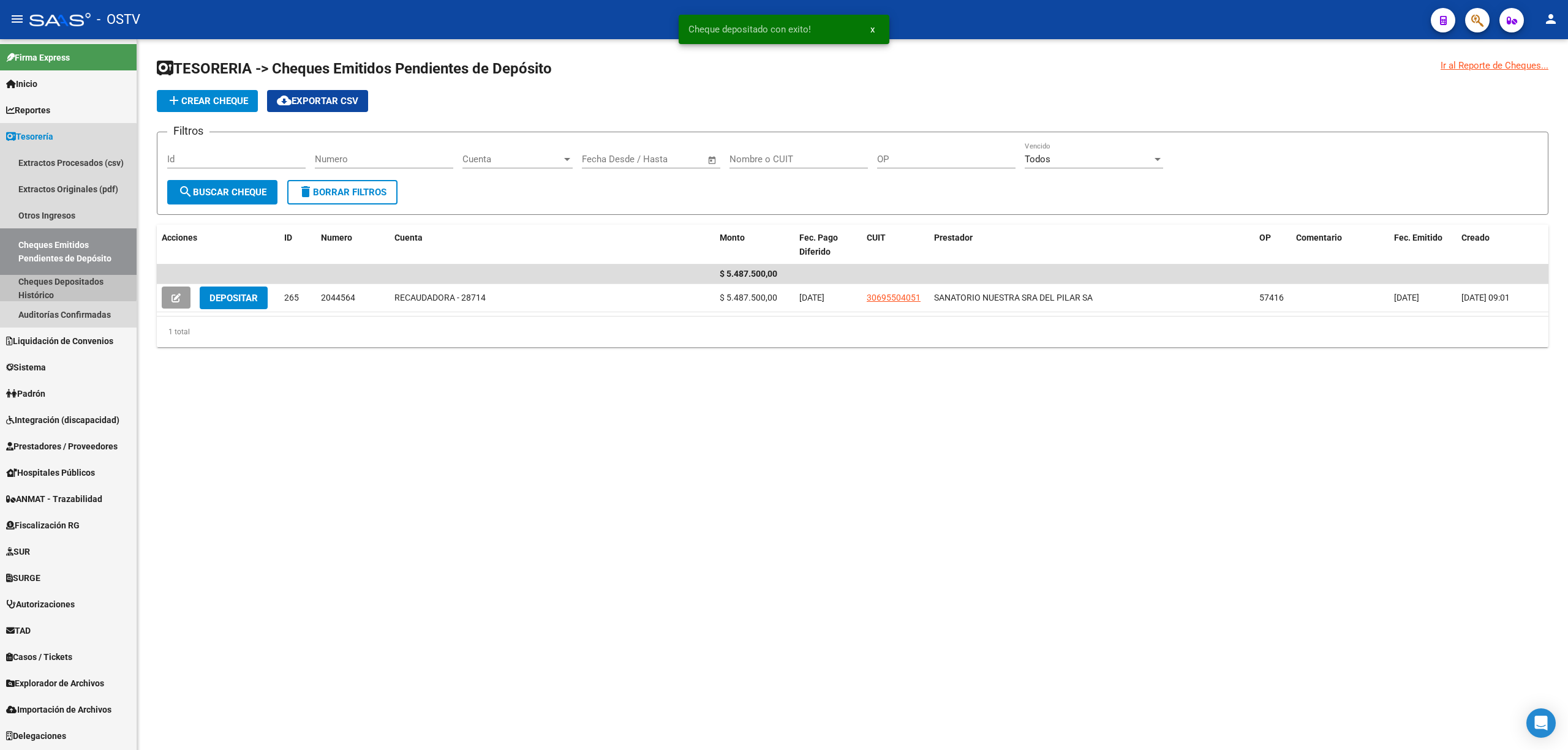
click at [39, 276] on link "Cheques Depositados Histórico" at bounding box center [68, 288] width 136 height 26
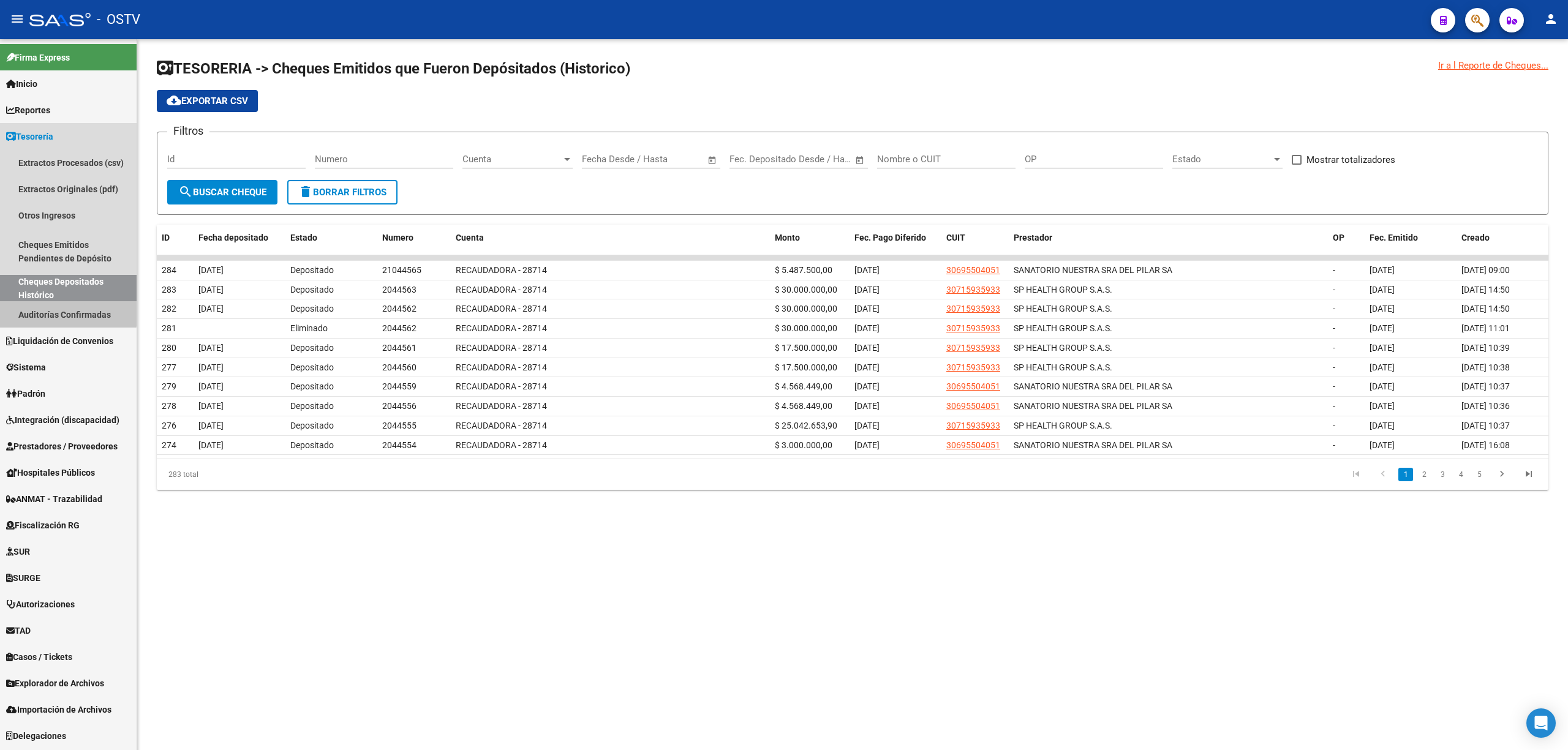
click at [55, 306] on link "Auditorías Confirmadas" at bounding box center [68, 314] width 136 height 26
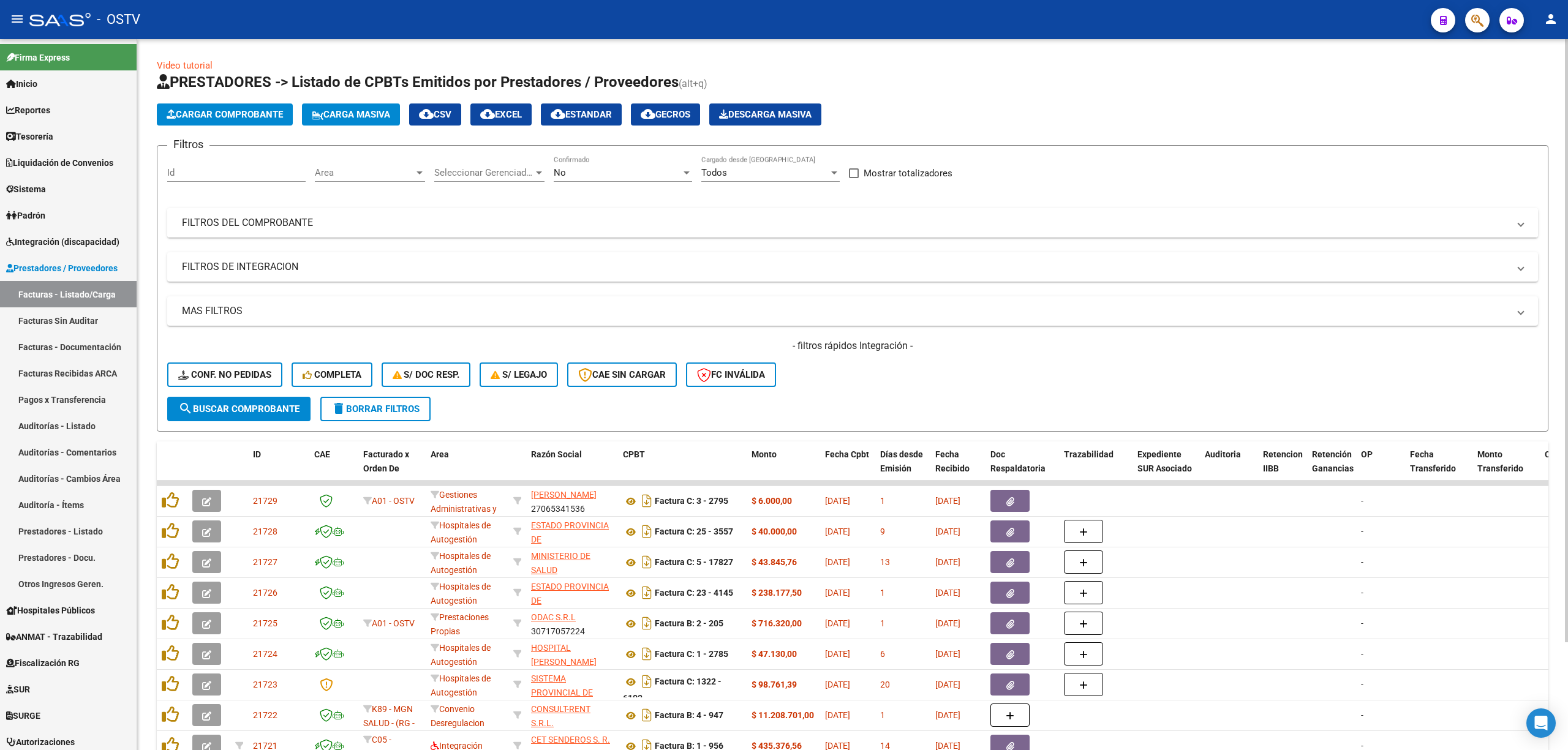
click at [527, 226] on mat-panel-title "FILTROS DEL COMPROBANTE" at bounding box center [845, 223] width 1327 height 14
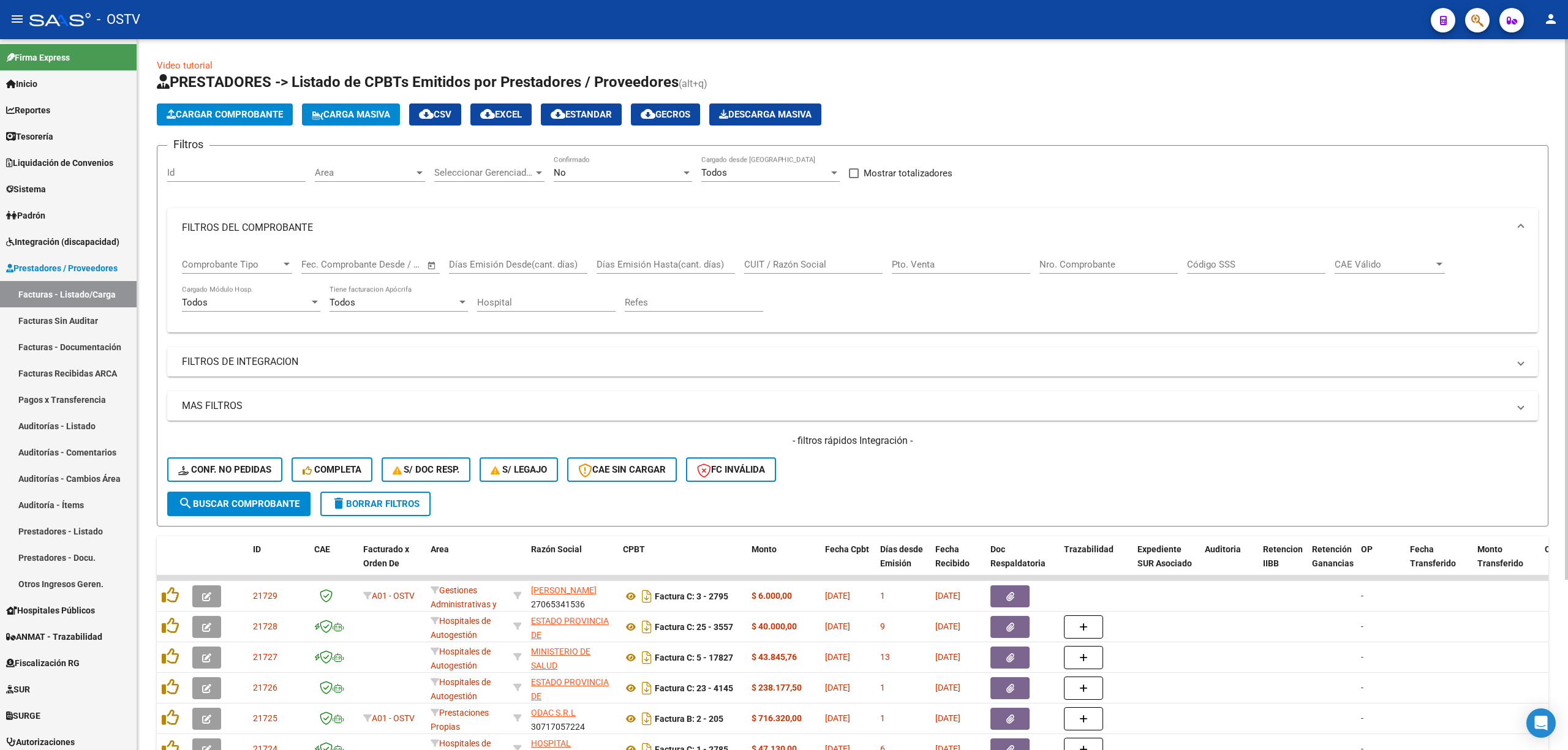
click at [760, 268] on input "CUIT / Razón Social" at bounding box center [813, 265] width 139 height 11
type input "sanatorio"
click at [241, 498] on span "search Buscar Comprobante" at bounding box center [239, 504] width 121 height 11
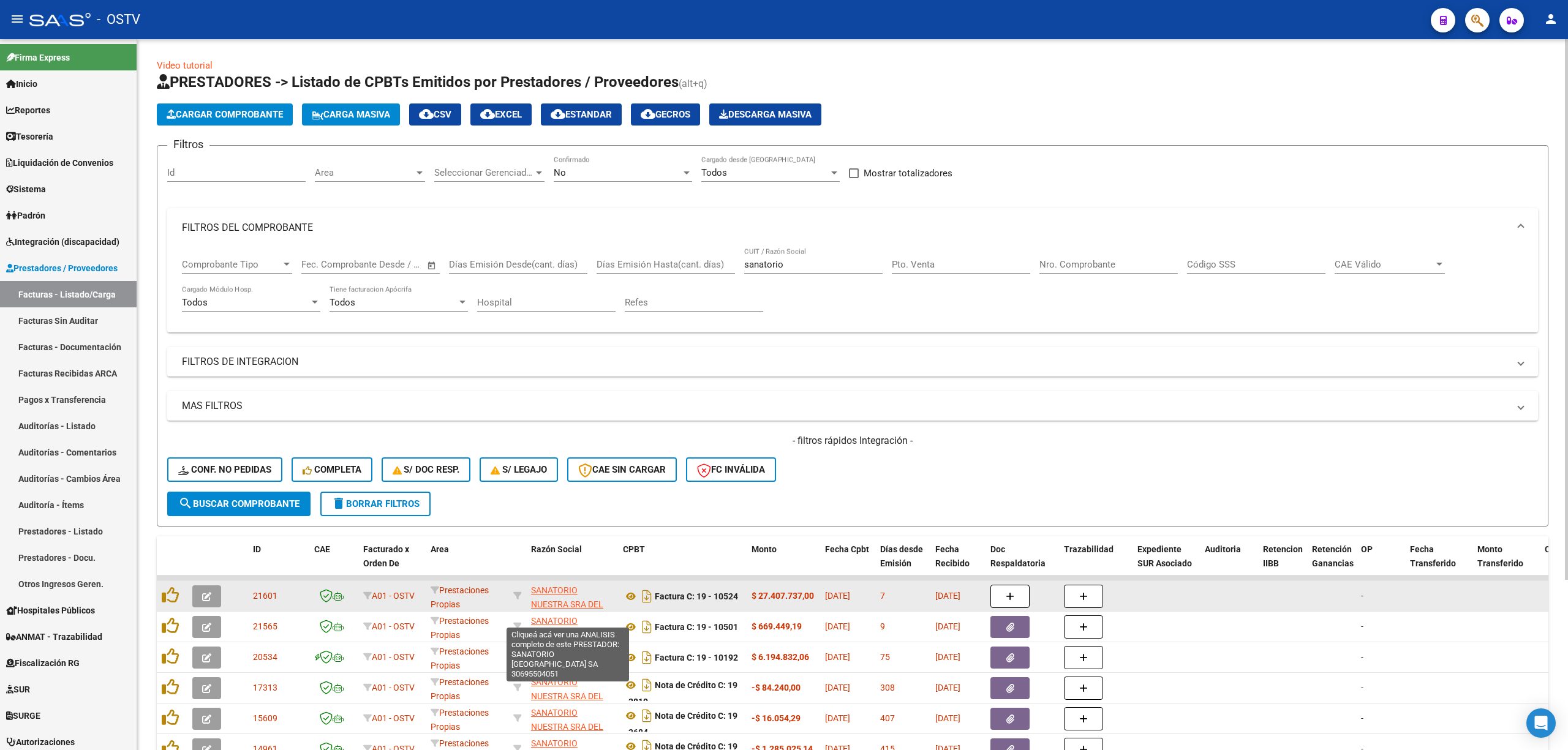
click at [547, 591] on span "SANATORIO NUESTRA SRA DEL PILAR SA" at bounding box center [567, 604] width 72 height 38
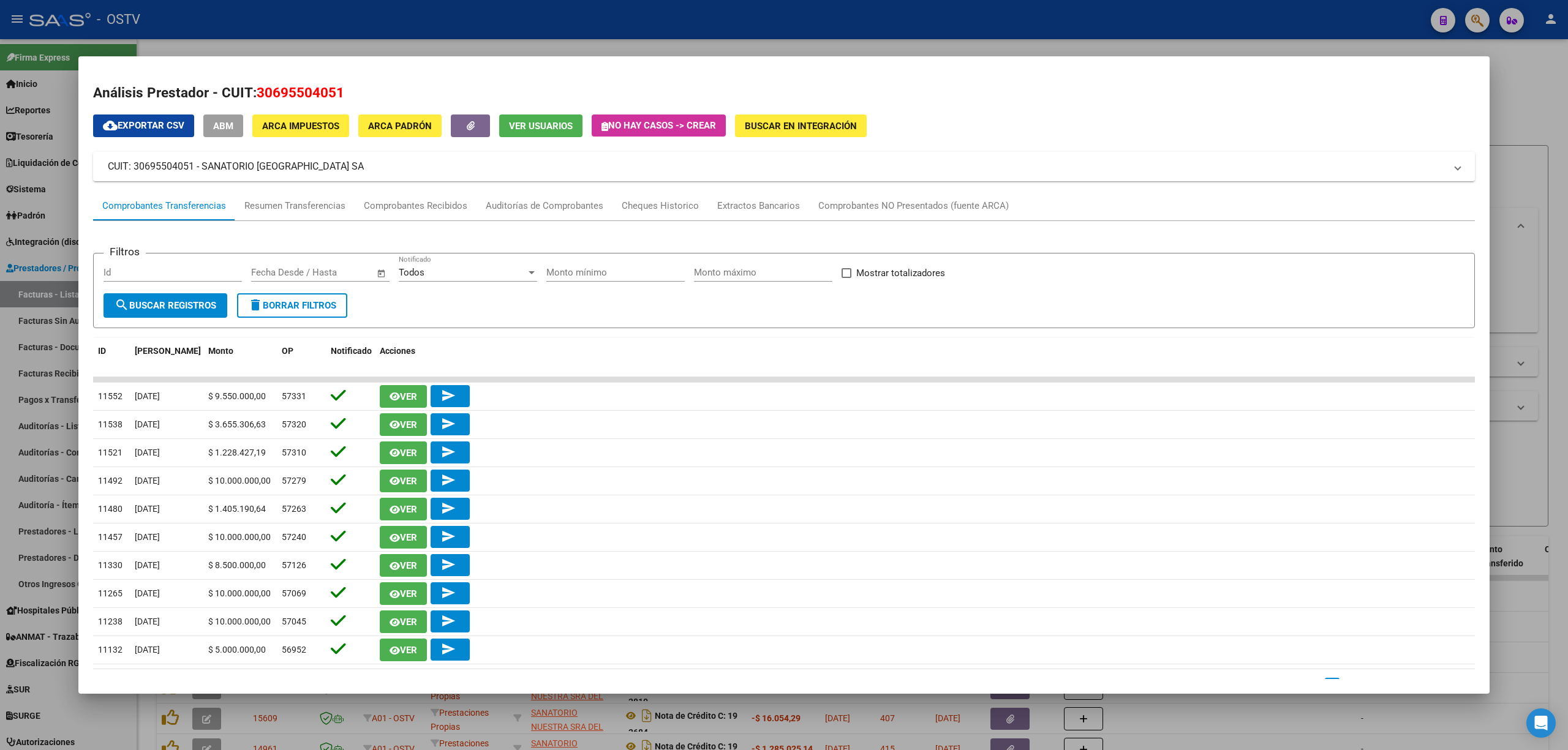
click at [64, 285] on div at bounding box center [784, 375] width 1568 height 750
